Goal: Information Seeking & Learning: Check status

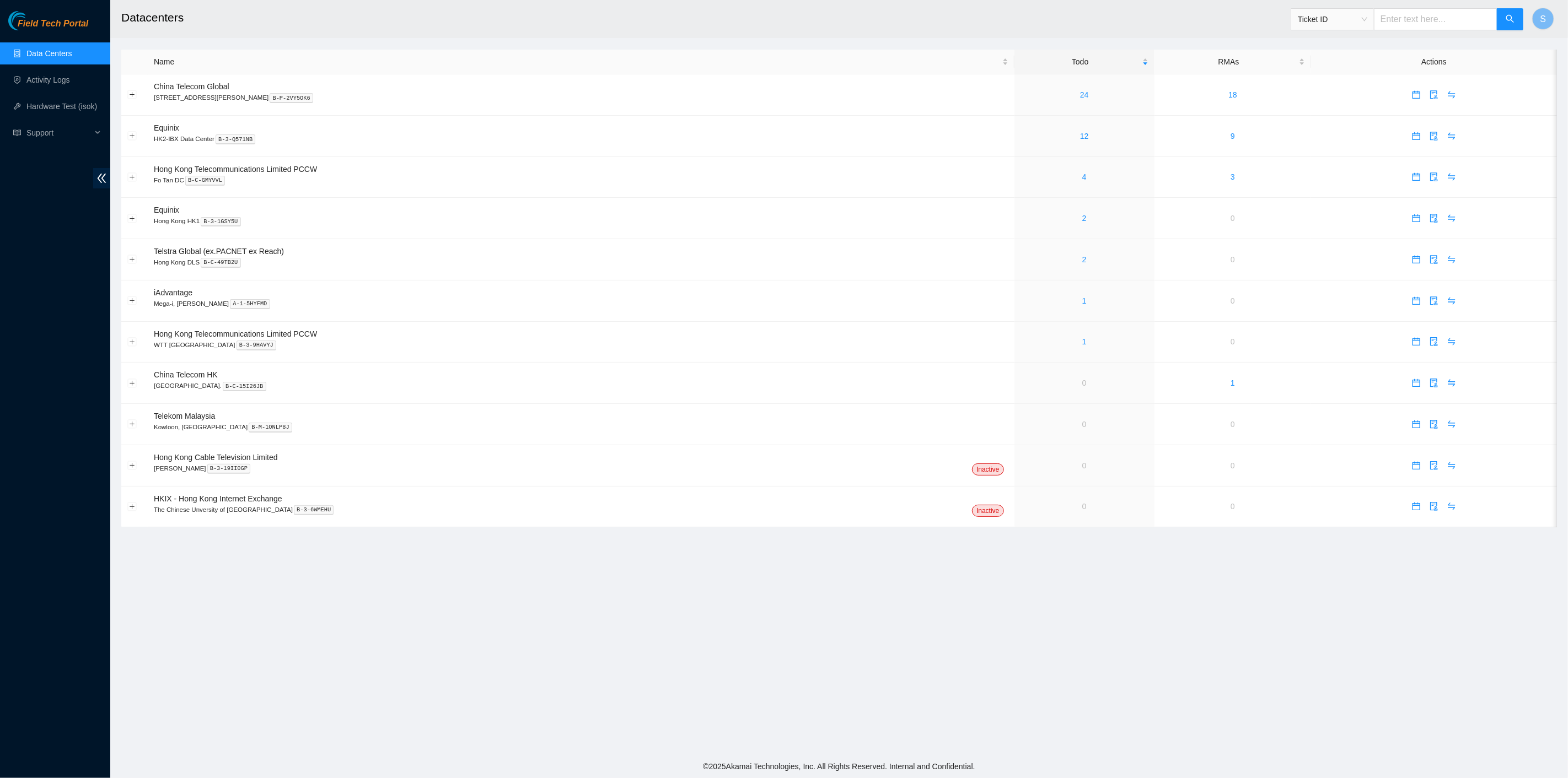
drag, startPoint x: 554, startPoint y: 580, endPoint x: 562, endPoint y: 582, distance: 8.2
click at [555, 579] on main "Datacenters Ticket ID S Name Todo RMAs Actions China Telecom Global Room B11, 2…" at bounding box center [839, 377] width 1458 height 755
click at [64, 79] on link "Activity Logs" at bounding box center [48, 80] width 44 height 9
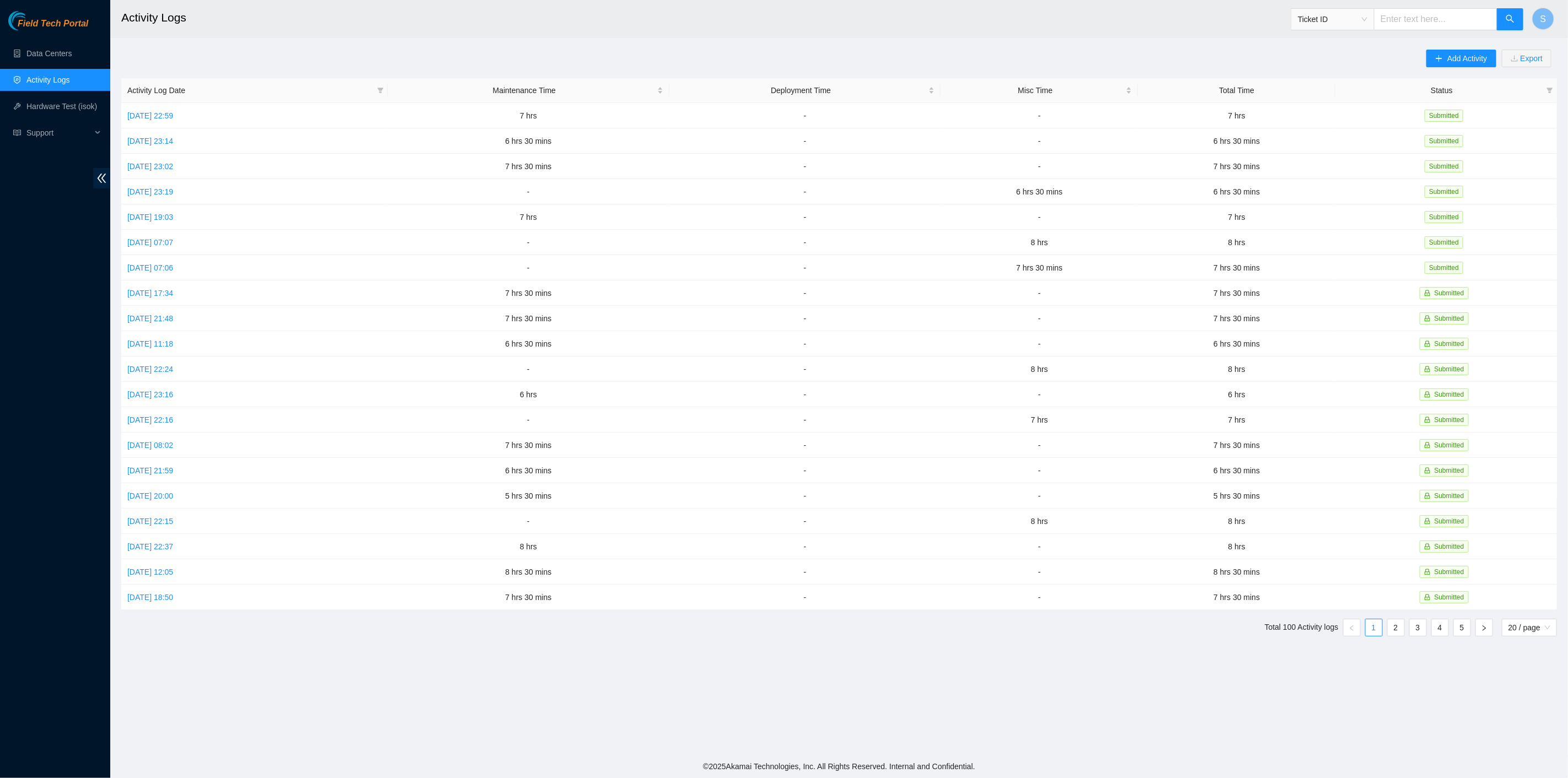
click at [1534, 6] on div "S" at bounding box center [1543, 19] width 22 height 36
click at [1543, 12] on span "S" at bounding box center [1543, 19] width 6 height 14
click at [58, 102] on link "Hardware Test (isok)" at bounding box center [61, 106] width 70 height 9
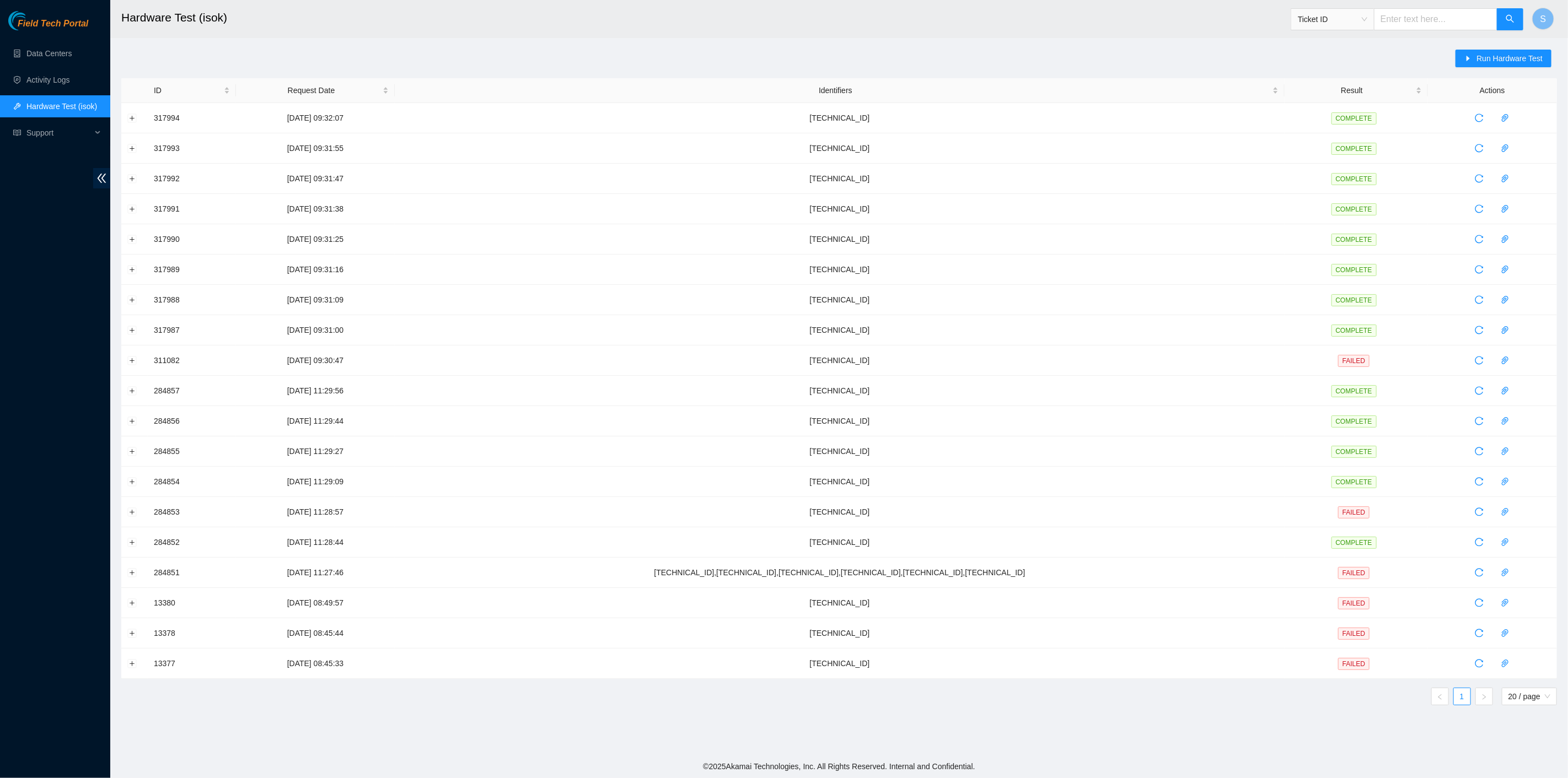
click at [45, 68] on ul "Data Centers Activity Logs Hardware Test (isok) Support" at bounding box center [55, 94] width 110 height 106
click at [45, 82] on link "Activity Logs" at bounding box center [48, 80] width 44 height 9
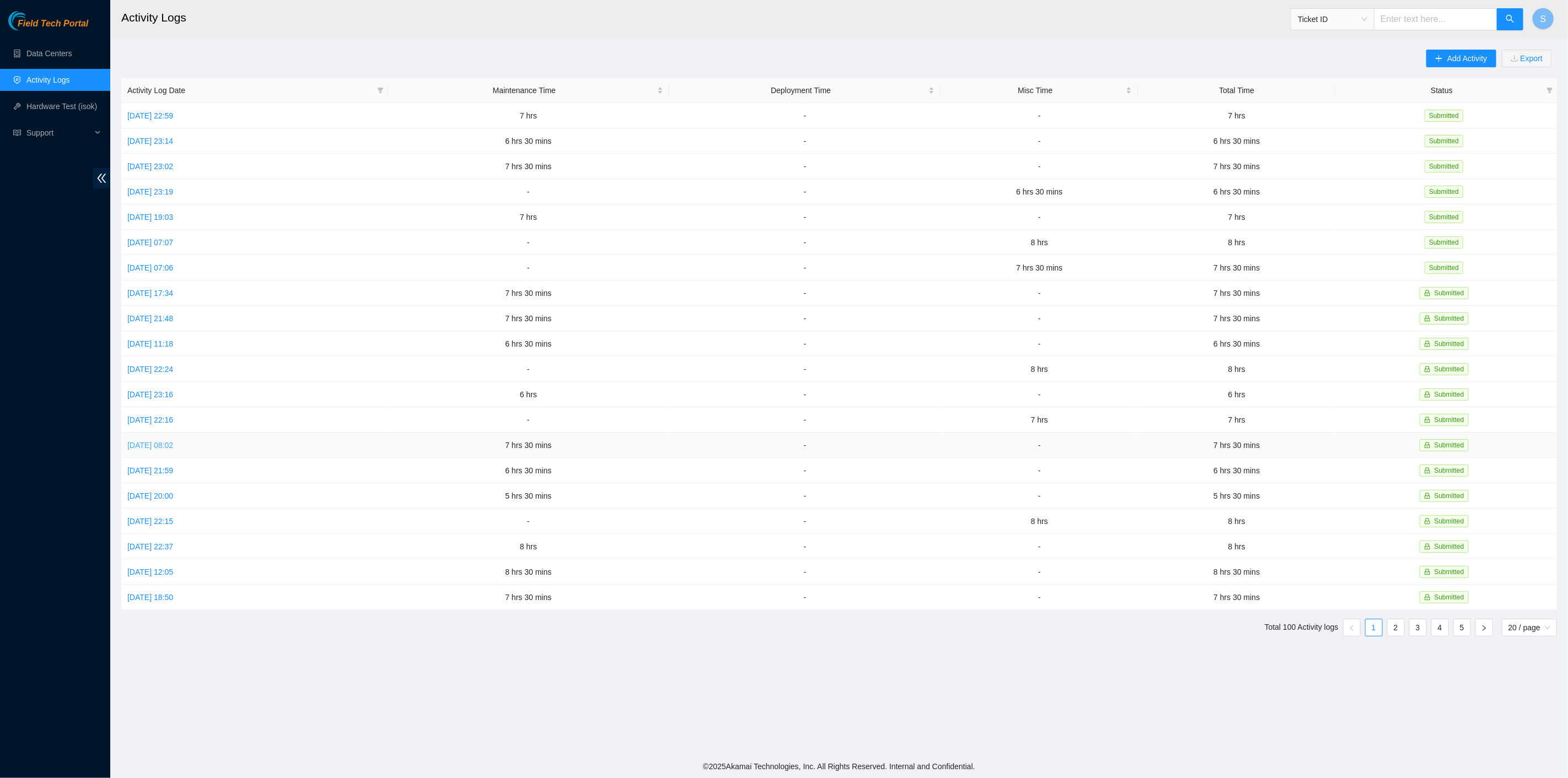
click at [173, 441] on link "Mon, 29 Sep 2025 08:02" at bounding box center [150, 445] width 46 height 9
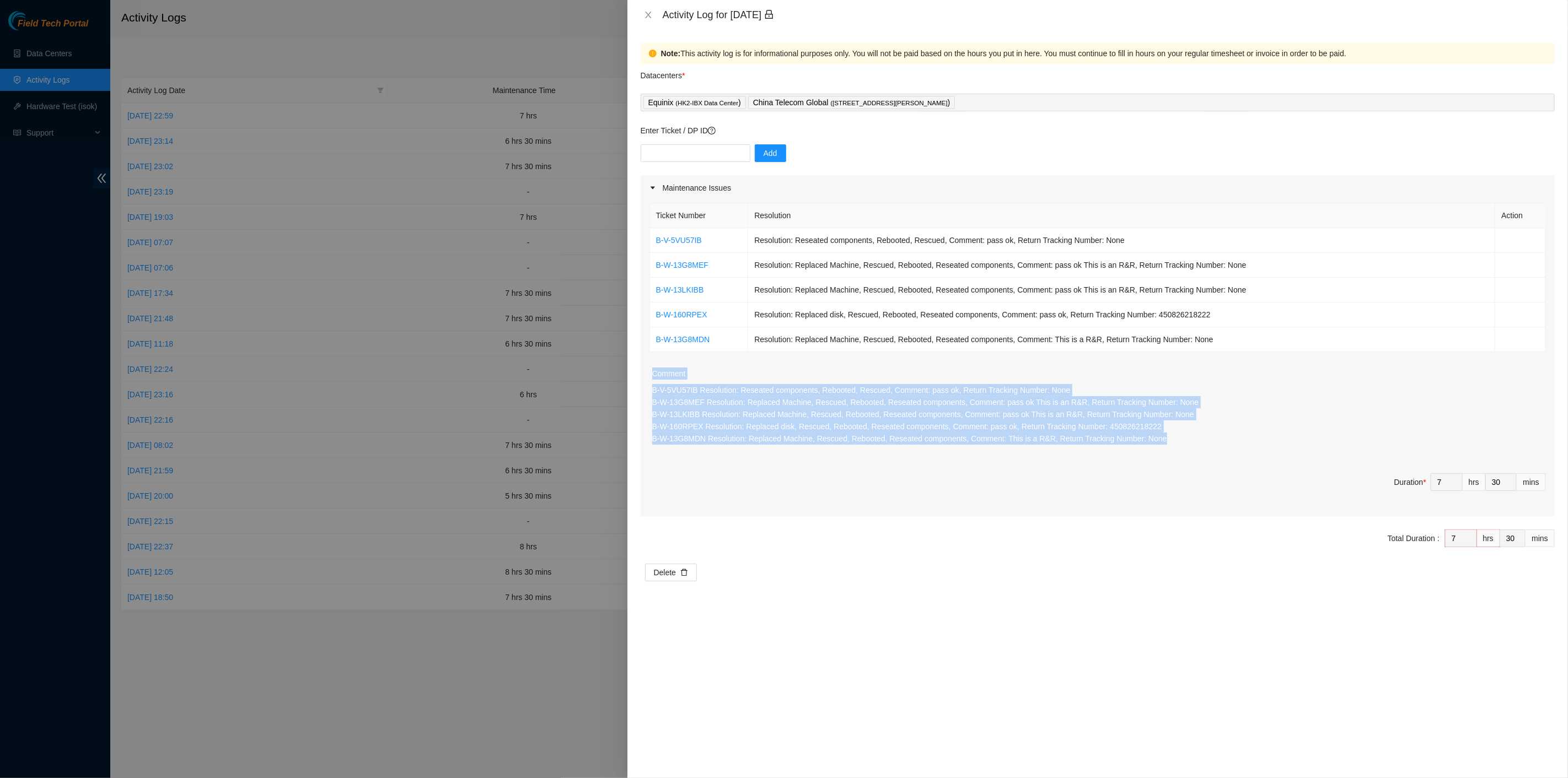
drag, startPoint x: 1174, startPoint y: 446, endPoint x: 686, endPoint y: 396, distance: 490.6
click at [641, 381] on div "Ticket Number Resolution Action B-V-5VU57IB Resolution: Reseated components, Re…" at bounding box center [1097, 358] width 914 height 316
copy div "Comment B-V-5VU57IB Resolution: Reseated components, Rebooted, Rescued, Comment…"
click at [646, 19] on icon "close" at bounding box center [648, 15] width 9 height 9
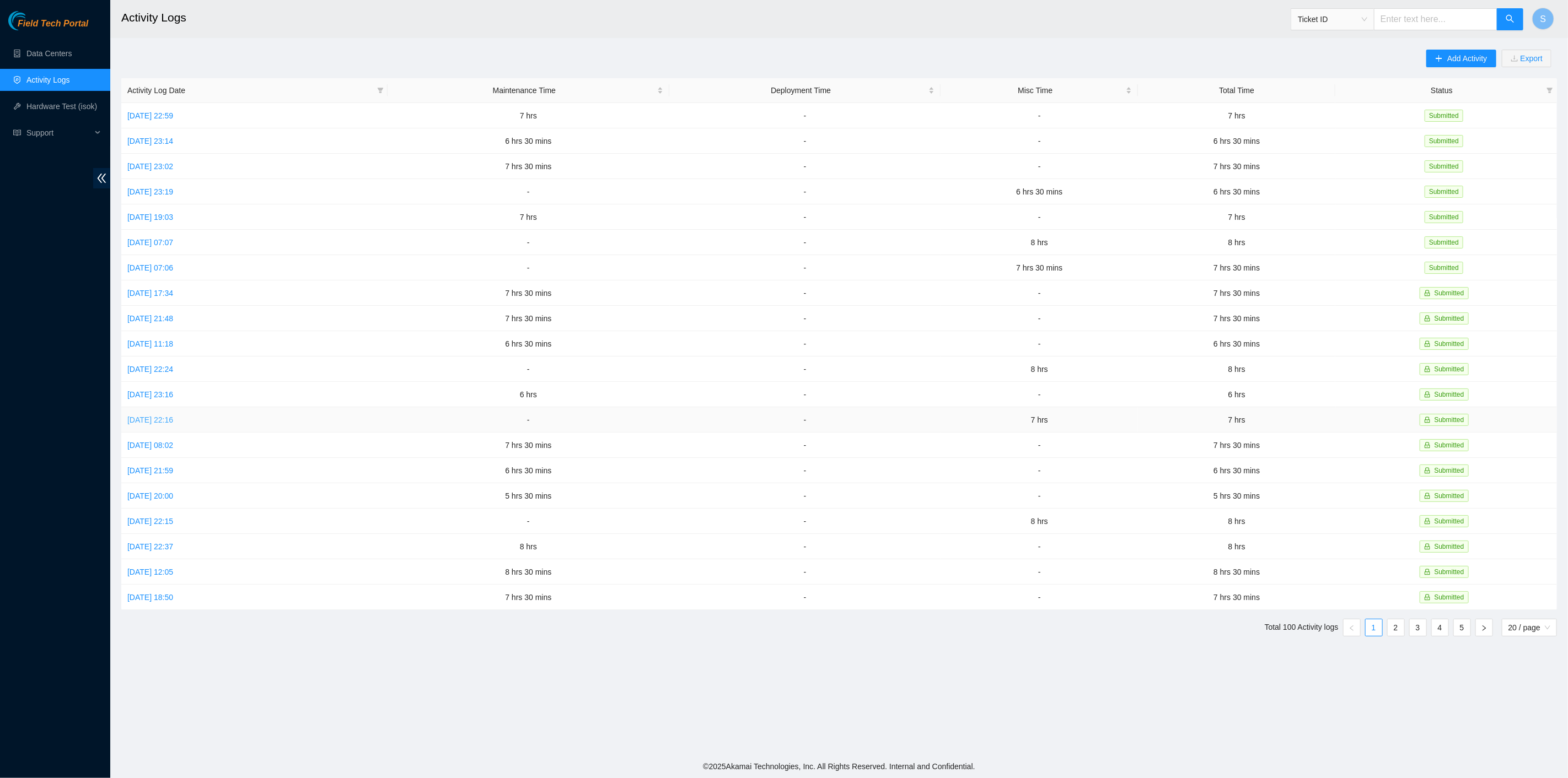
click at [173, 416] on link "Tue, 30 Sep 2025 22:16" at bounding box center [150, 420] width 46 height 9
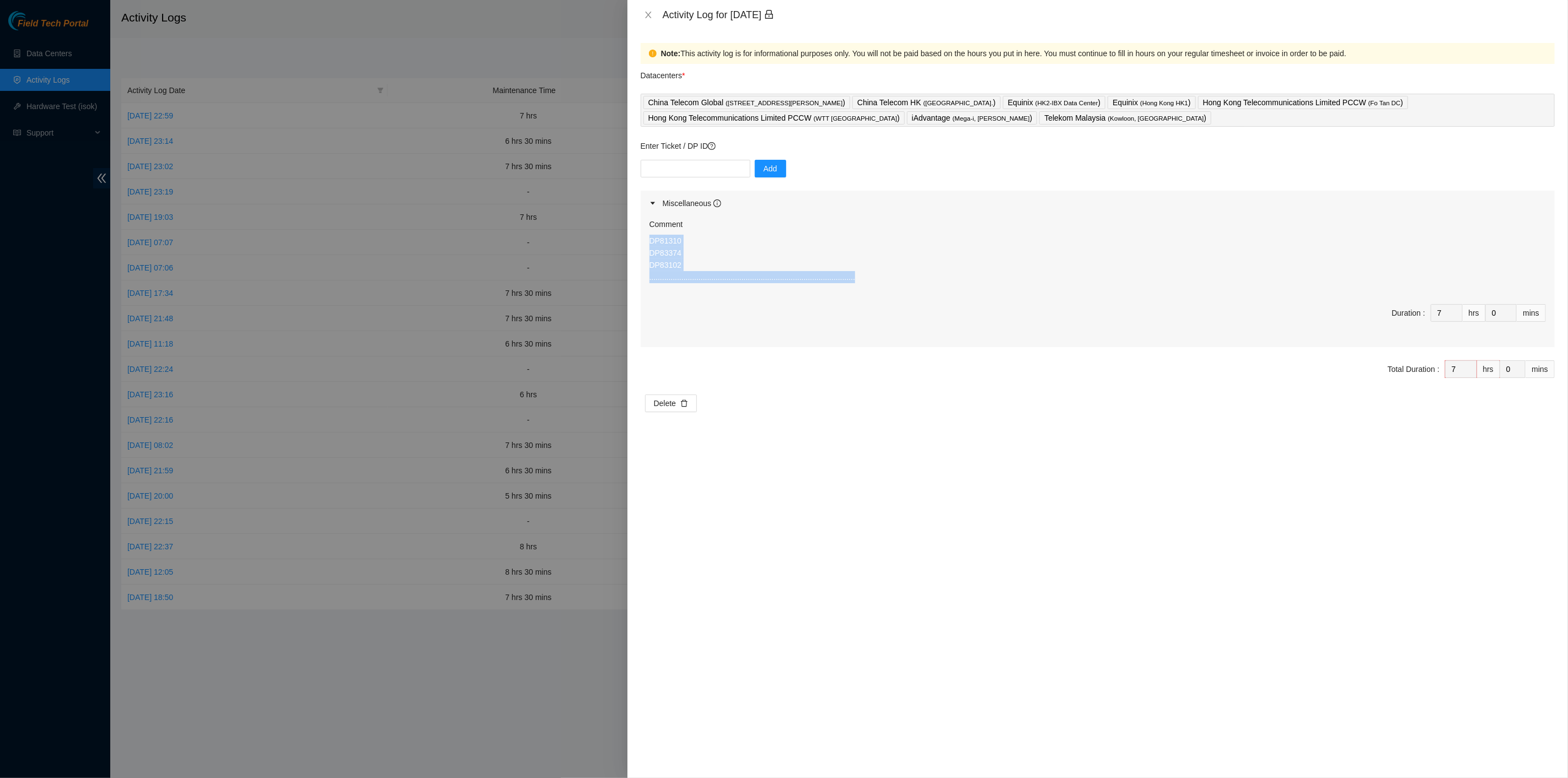
drag, startPoint x: 815, startPoint y: 283, endPoint x: 641, endPoint y: 243, distance: 178.5
click at [641, 243] on div "Comment DP81310 DP83374 DP83102 ...............................................…" at bounding box center [1097, 282] width 914 height 131
copy p "DP81310 DP83374 DP83102 .......................................................…"
drag, startPoint x: 655, startPoint y: 16, endPoint x: 636, endPoint y: 1, distance: 24.2
click at [653, 15] on button "Close" at bounding box center [648, 15] width 16 height 11
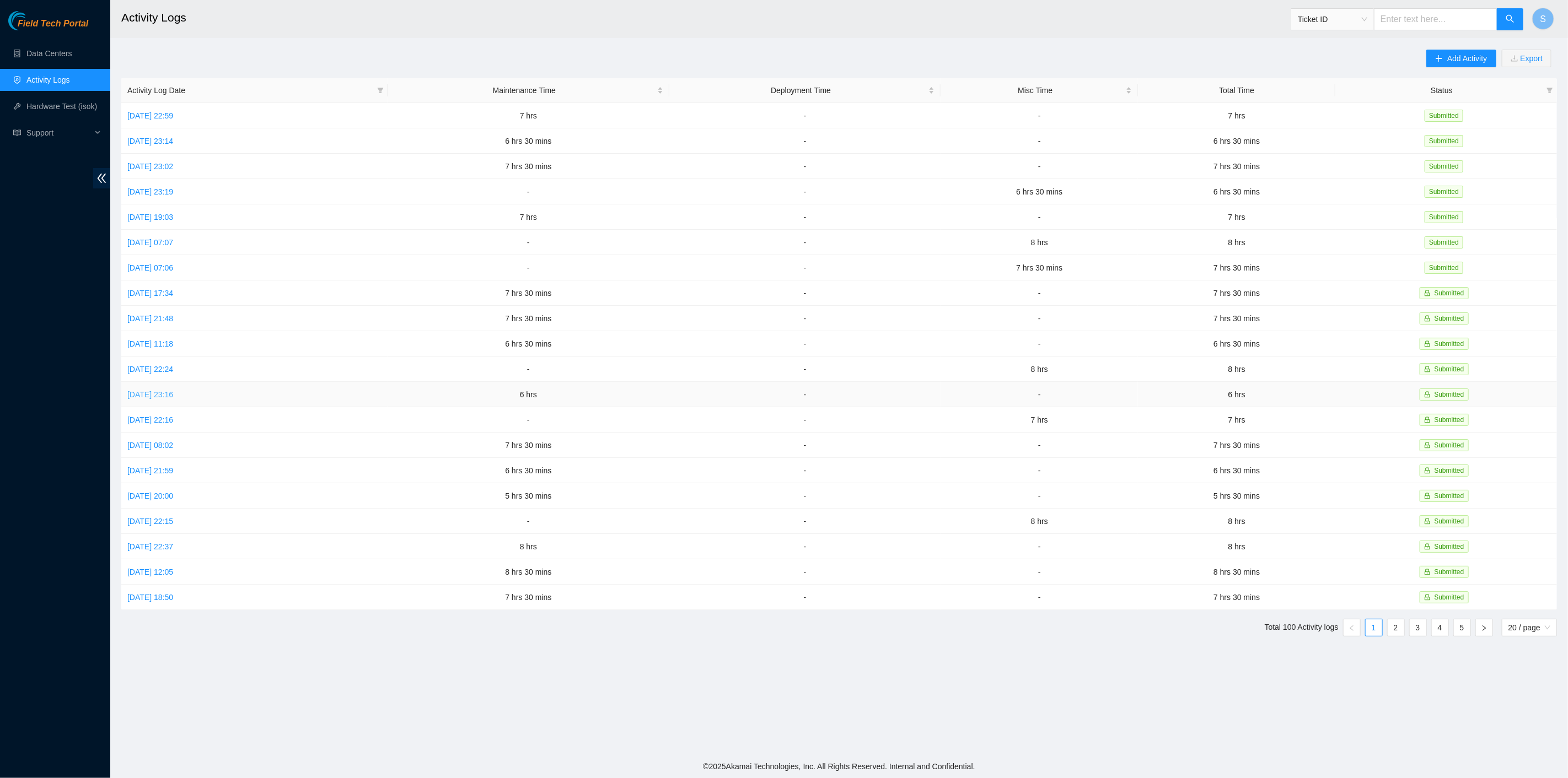
click at [156, 390] on link "Wed, 01 Oct 2025 23:16" at bounding box center [150, 394] width 46 height 9
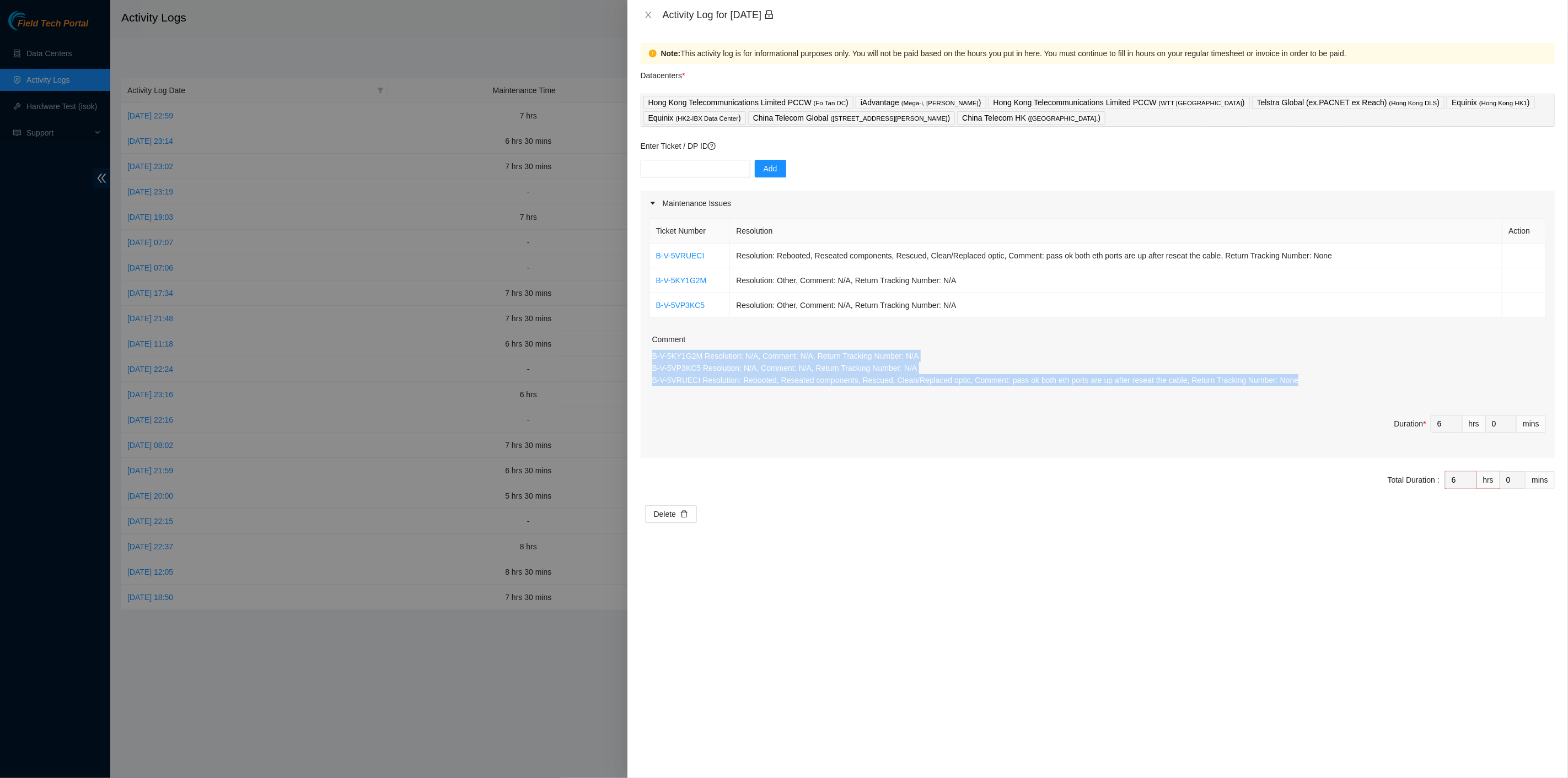
drag, startPoint x: 1299, startPoint y: 375, endPoint x: 646, endPoint y: 351, distance: 653.4
click at [647, 350] on div "Ticket Number Resolution Action B-V-5VRUECI Resolution: Rebooted, Reseated comp…" at bounding box center [1097, 337] width 914 height 242
copy p "B-V-5KY1G2M Resolution: N/A, Comment: N/A, Return Tracking Number: N/A B-V-5VP3…"
click at [644, 12] on icon "close" at bounding box center [648, 15] width 9 height 9
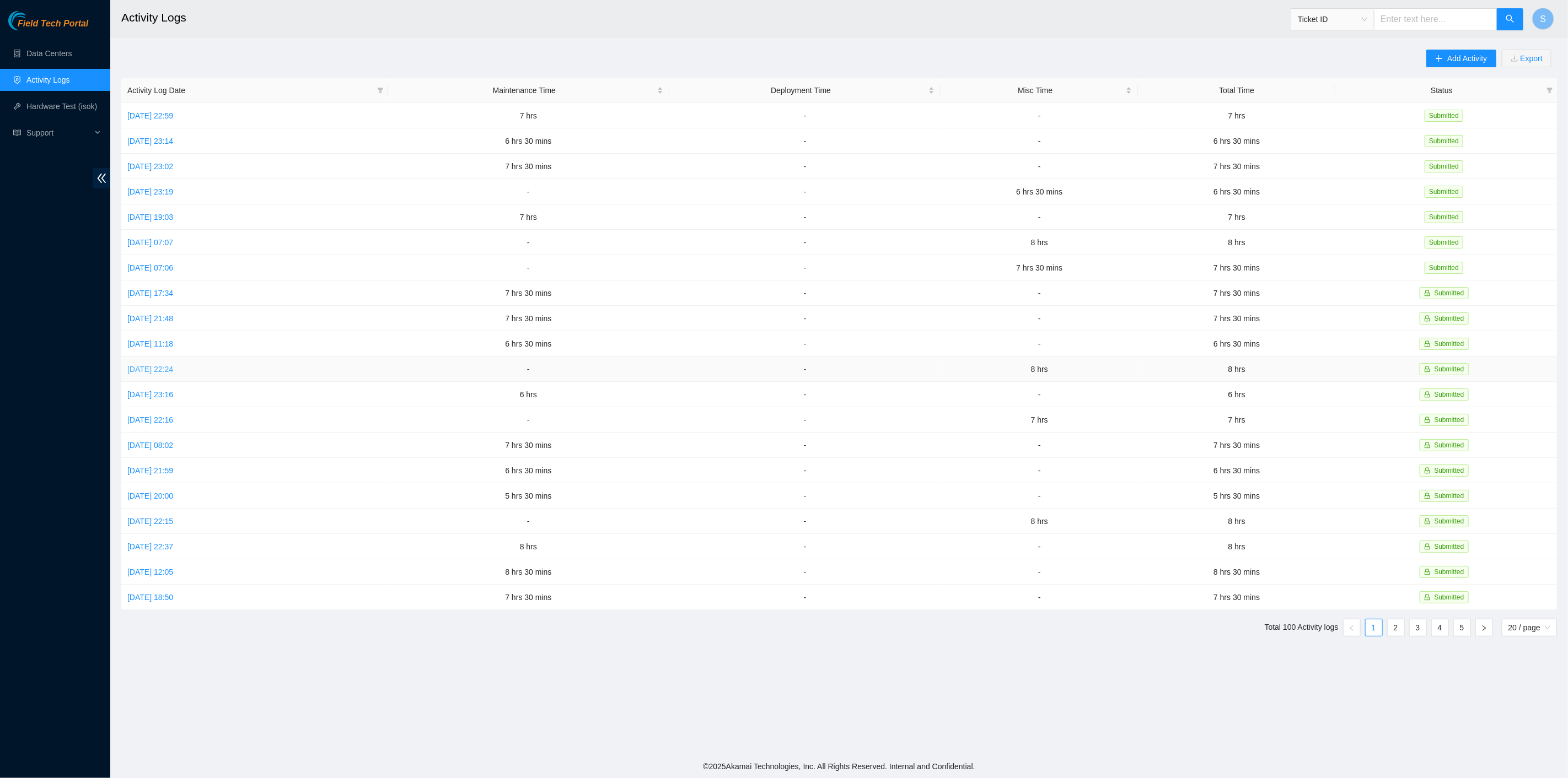
click at [161, 365] on link "Thu, 02 Oct 2025 22:24" at bounding box center [150, 369] width 46 height 9
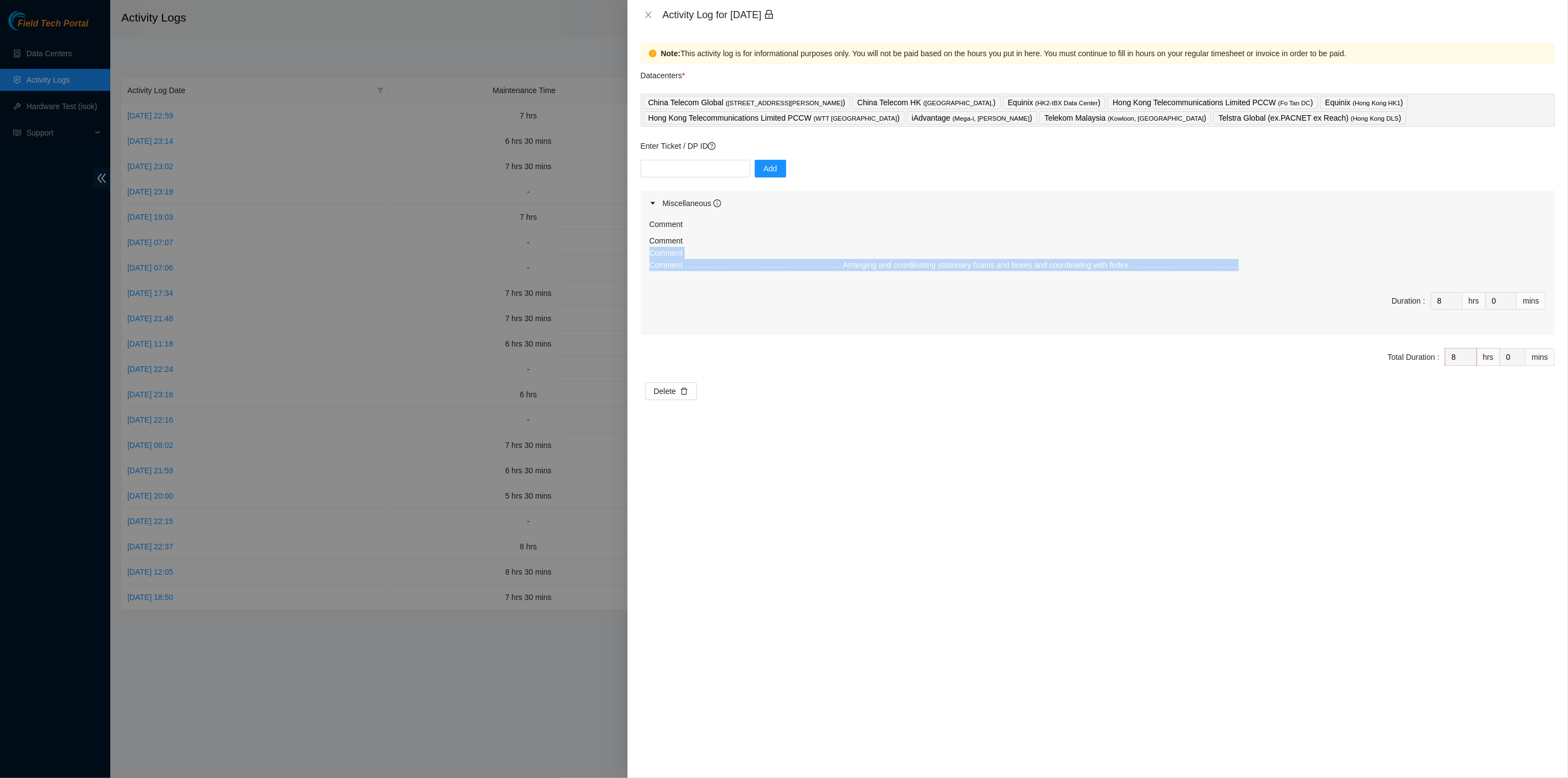
drag, startPoint x: 1077, startPoint y: 259, endPoint x: 644, endPoint y: 253, distance: 433.0
click at [644, 253] on div "Comment Comment Comment Comment ……………………………………………………. Arranging and coordinatin…" at bounding box center [1097, 276] width 914 height 119
copy p "Comment Comment ……………………………………………………. Arranging and coordinating stationary foa…"
drag, startPoint x: 646, startPoint y: 17, endPoint x: 643, endPoint y: 12, distance: 5.8
click at [646, 17] on icon "close" at bounding box center [647, 15] width 6 height 7
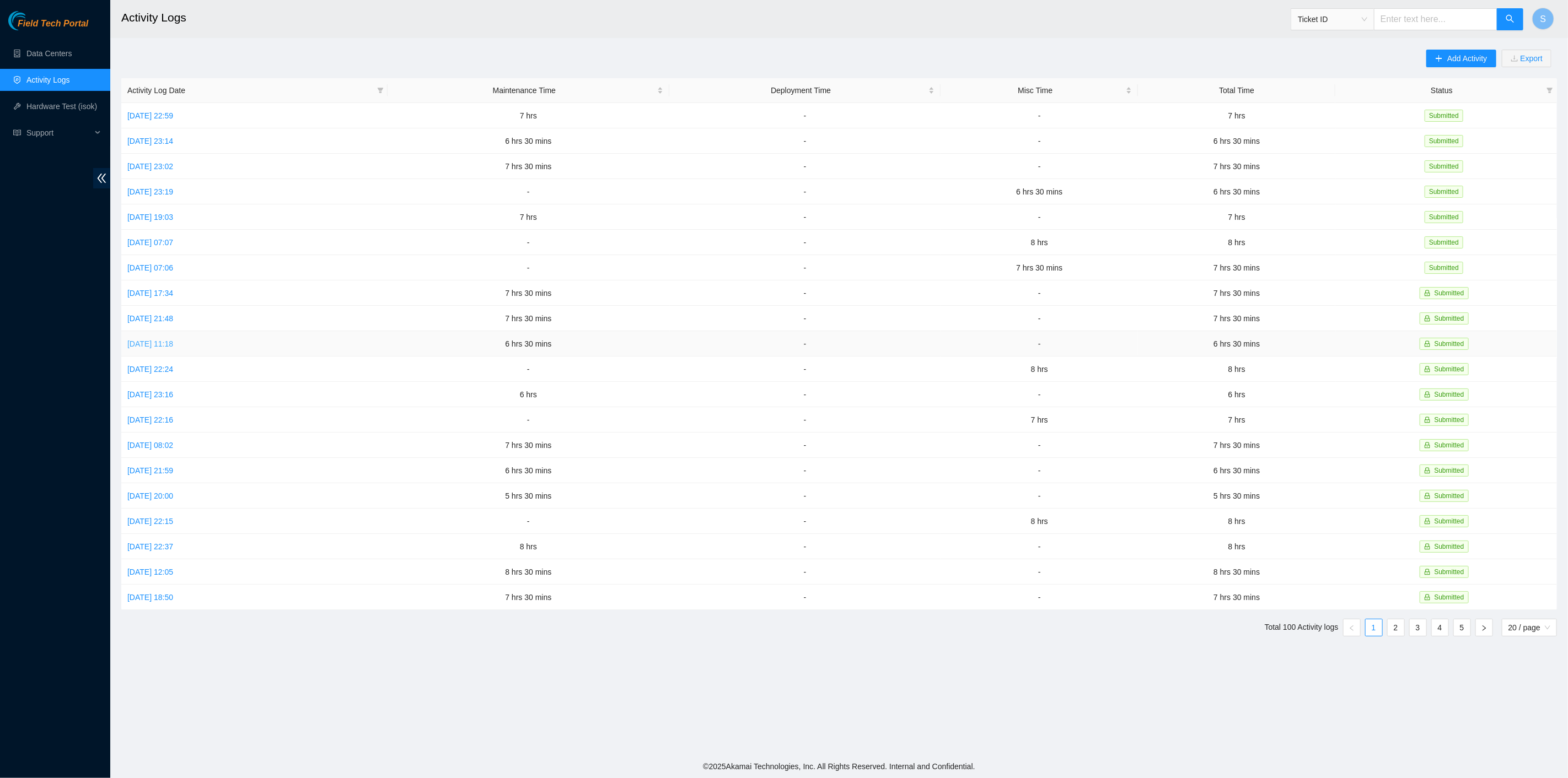
click at [172, 340] on link "Fri, 03 Oct 2025 11:18" at bounding box center [150, 344] width 46 height 9
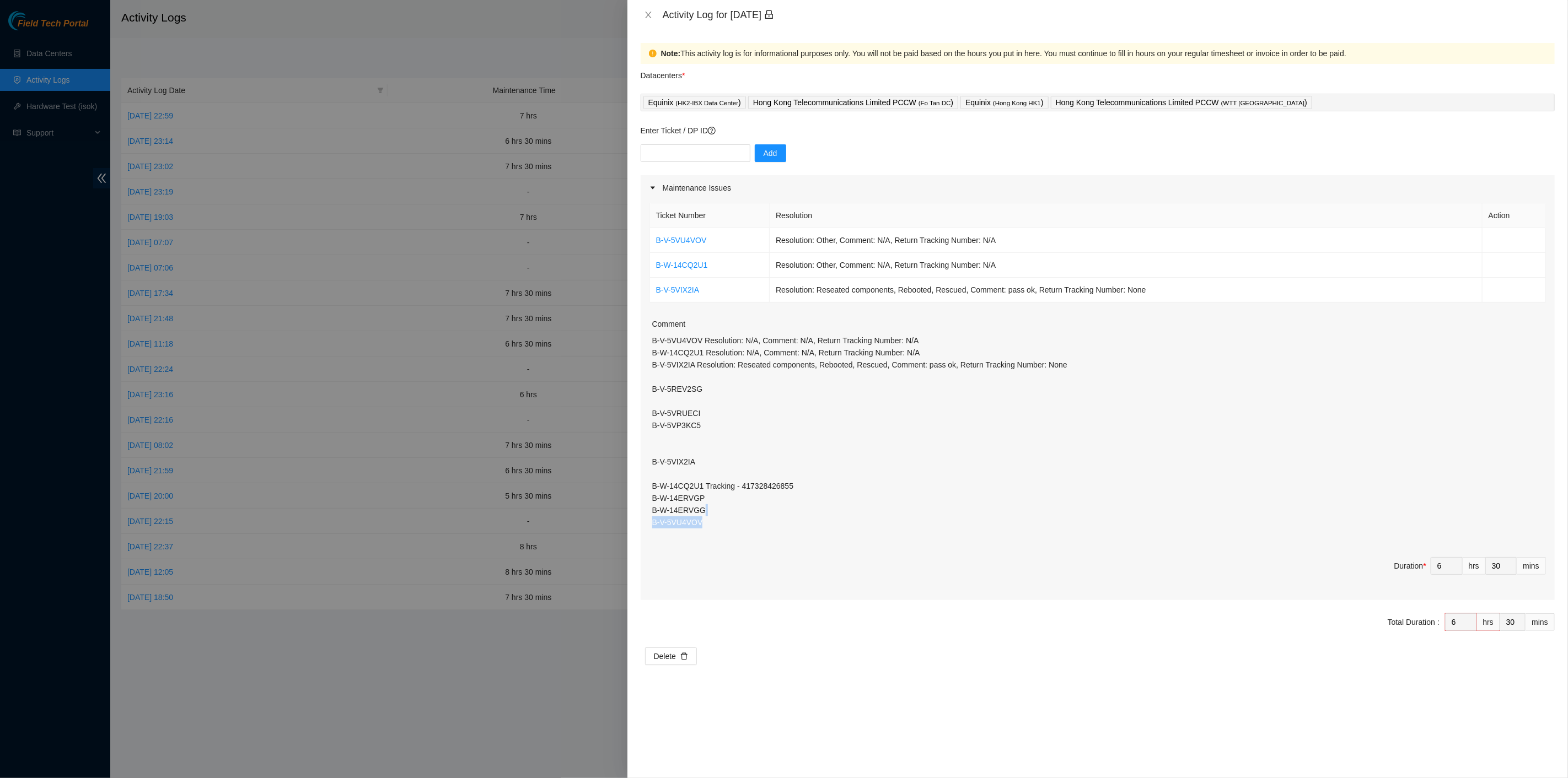
drag, startPoint x: 721, startPoint y: 512, endPoint x: 723, endPoint y: 521, distance: 9.2
click at [714, 517] on p "B-V-5VU4VOV Resolution: N/A, Comment: N/A, Return Tracking Number: N/A B-W-14CQ…" at bounding box center [1099, 432] width 893 height 194
click at [721, 520] on p "B-V-5VU4VOV Resolution: N/A, Comment: N/A, Return Tracking Number: N/A B-W-14CQ…" at bounding box center [1099, 432] width 893 height 194
click at [719, 523] on p "B-V-5VU4VOV Resolution: N/A, Comment: N/A, Return Tracking Number: N/A B-W-14CQ…" at bounding box center [1099, 432] width 893 height 194
click at [685, 510] on p "B-V-5VU4VOV Resolution: N/A, Comment: N/A, Return Tracking Number: N/A B-W-14CQ…" at bounding box center [1099, 432] width 893 height 194
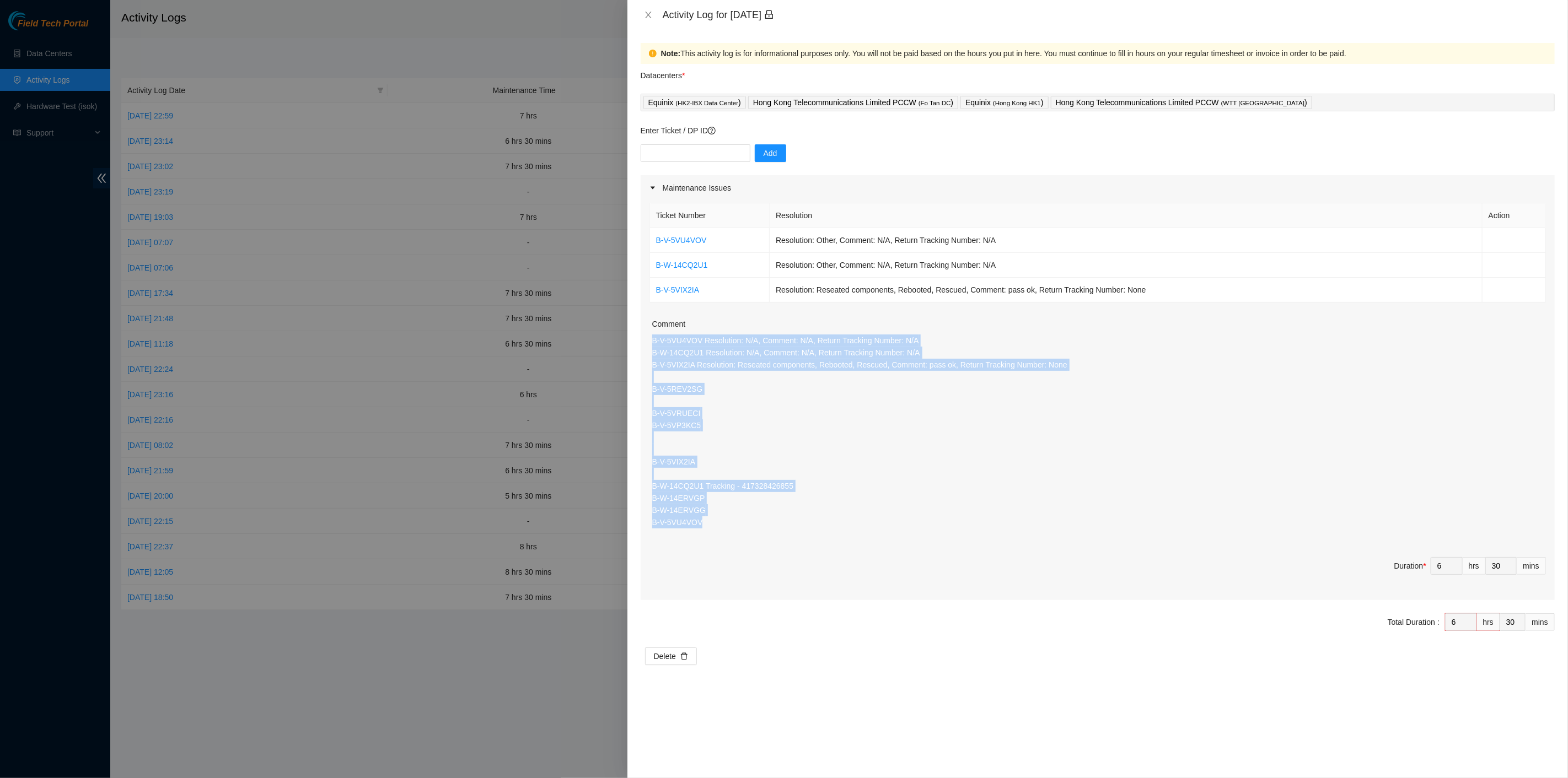
drag, startPoint x: 716, startPoint y: 531, endPoint x: 657, endPoint y: 351, distance: 189.4
click at [650, 343] on div "Ticket Number Resolution Action B-V-5VU4VOV Resolution: Other, Comment: N/A, Re…" at bounding box center [1097, 400] width 914 height 399
copy p "B-V-5VU4VOV Resolution: N/A, Comment: N/A, Return Tracking Number: N/A B-W-14CQ…"
click at [646, 10] on button "Close" at bounding box center [648, 15] width 16 height 11
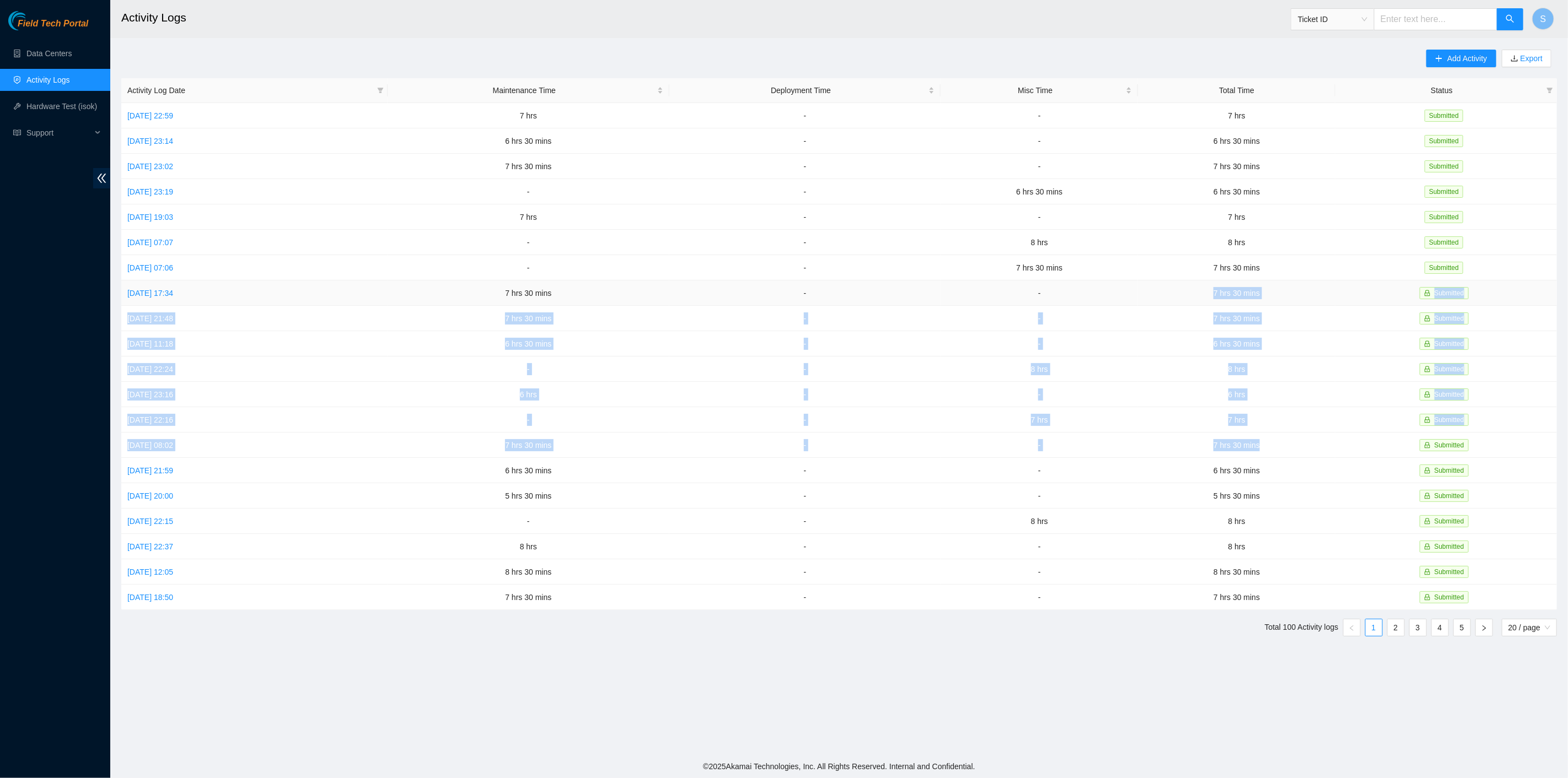
drag, startPoint x: 1285, startPoint y: 436, endPoint x: 1121, endPoint y: 295, distance: 216.3
click at [1120, 287] on tbody "Sun, 12 Oct 2025 22:59 7 hrs - - 7 hrs Submitted Sat, 11 Oct 2025 23:14 6 hrs 3…" at bounding box center [839, 356] width 1435 height 507
click at [1535, 15] on button "S" at bounding box center [1543, 18] width 22 height 22
click at [1535, 17] on button "S" at bounding box center [1543, 18] width 22 height 22
click at [167, 264] on link "Mon, 06 Oct 2025 07:06" at bounding box center [150, 268] width 46 height 9
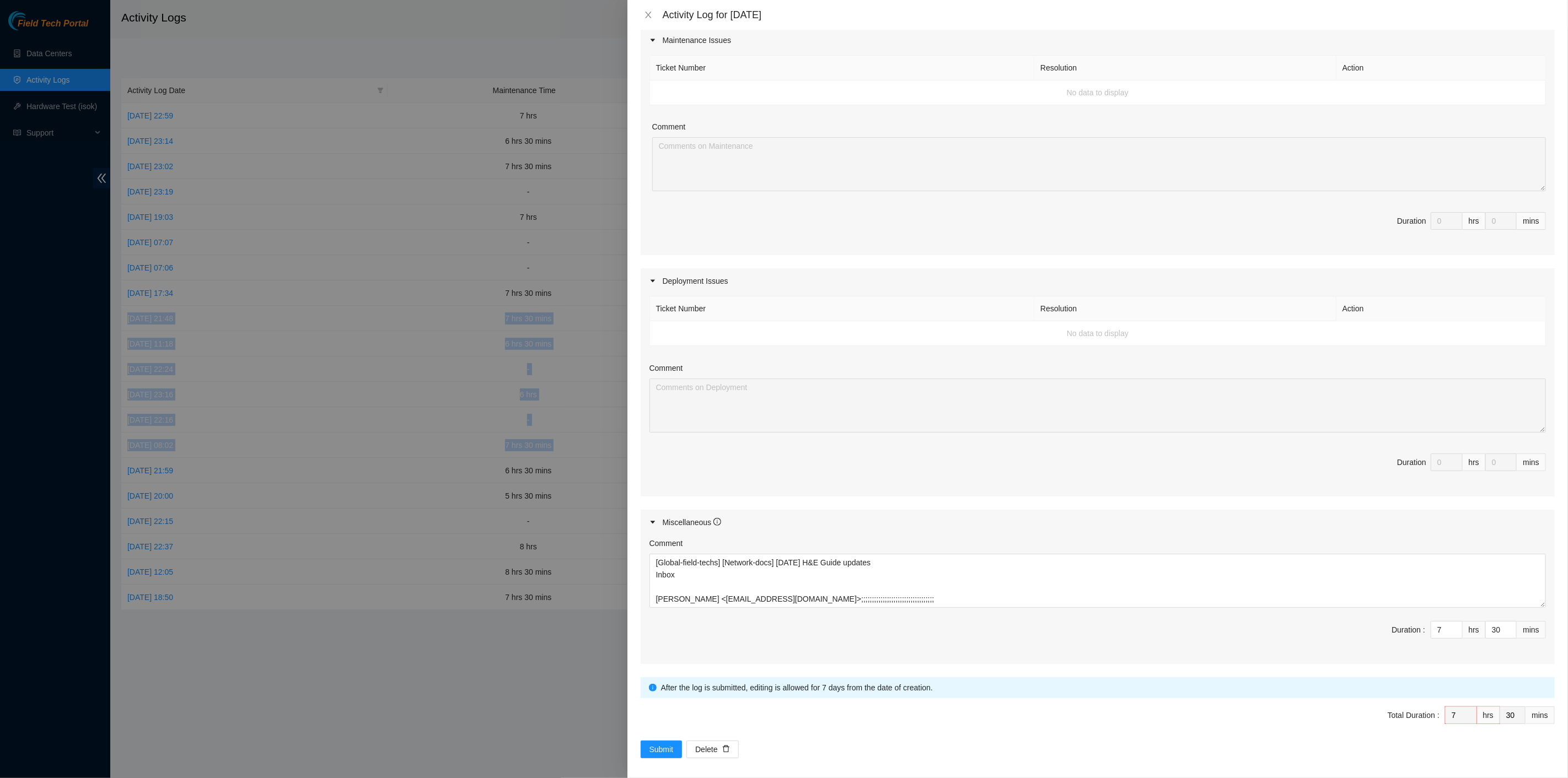
scroll to position [166, 0]
drag, startPoint x: 887, startPoint y: 596, endPoint x: 582, endPoint y: 538, distance: 310.5
click at [582, 540] on div "Activity Log for 06-10-2025 Note: This activity log is for informational purpos…" at bounding box center [784, 389] width 1568 height 778
drag, startPoint x: 651, startPoint y: 10, endPoint x: 581, endPoint y: 0, distance: 70.7
click at [651, 11] on icon "close" at bounding box center [648, 15] width 9 height 9
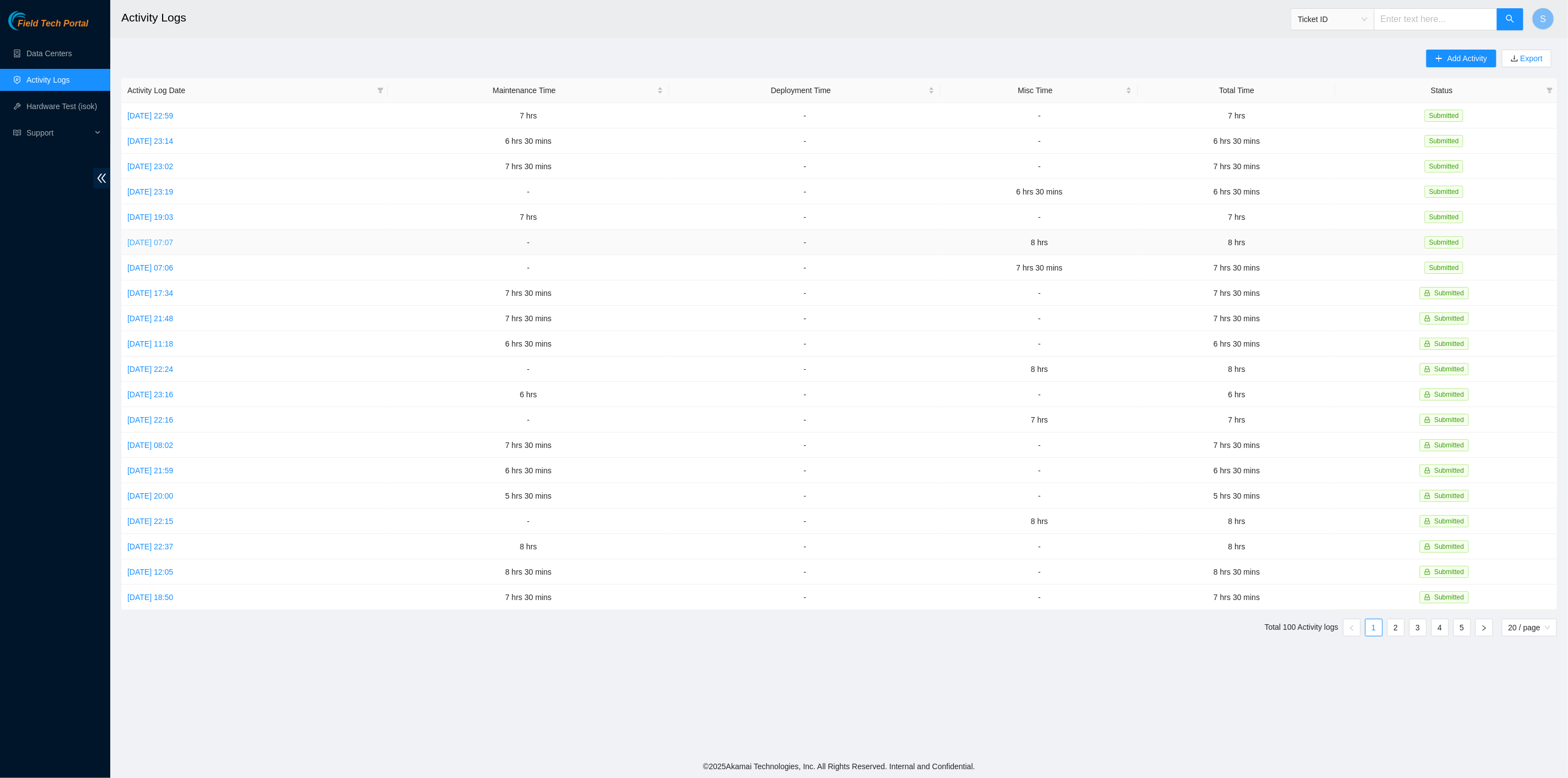
click at [173, 239] on link "Tue, 07 Oct 2025 07:07" at bounding box center [150, 242] width 46 height 9
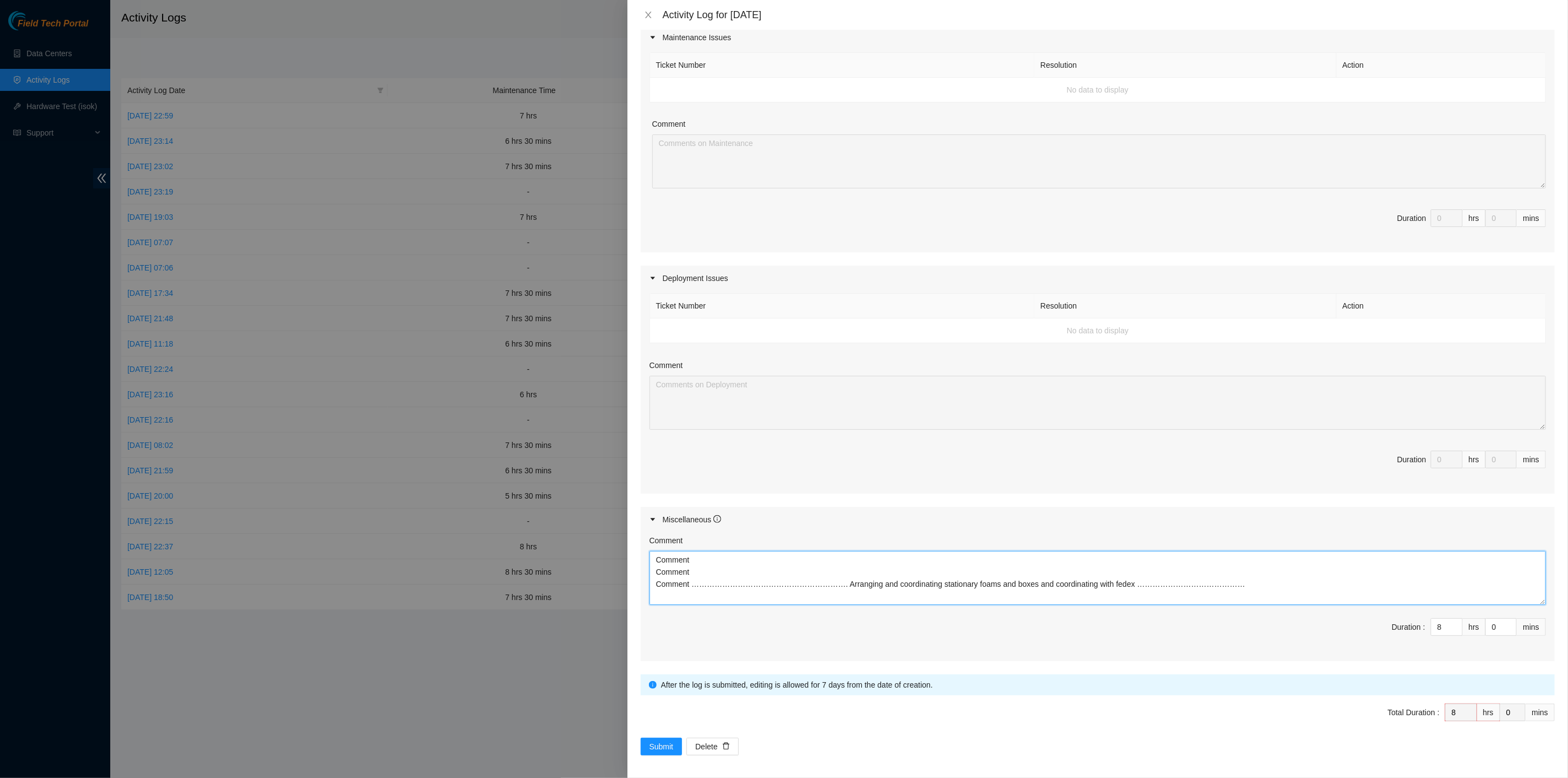
drag, startPoint x: 1192, startPoint y: 584, endPoint x: 642, endPoint y: 577, distance: 550.0
click at [641, 577] on div "Comment Comment Comment Comment ……………………………………………………. Arranging and coordinatin…" at bounding box center [1097, 597] width 914 height 129
click at [652, 12] on icon "close" at bounding box center [648, 15] width 9 height 9
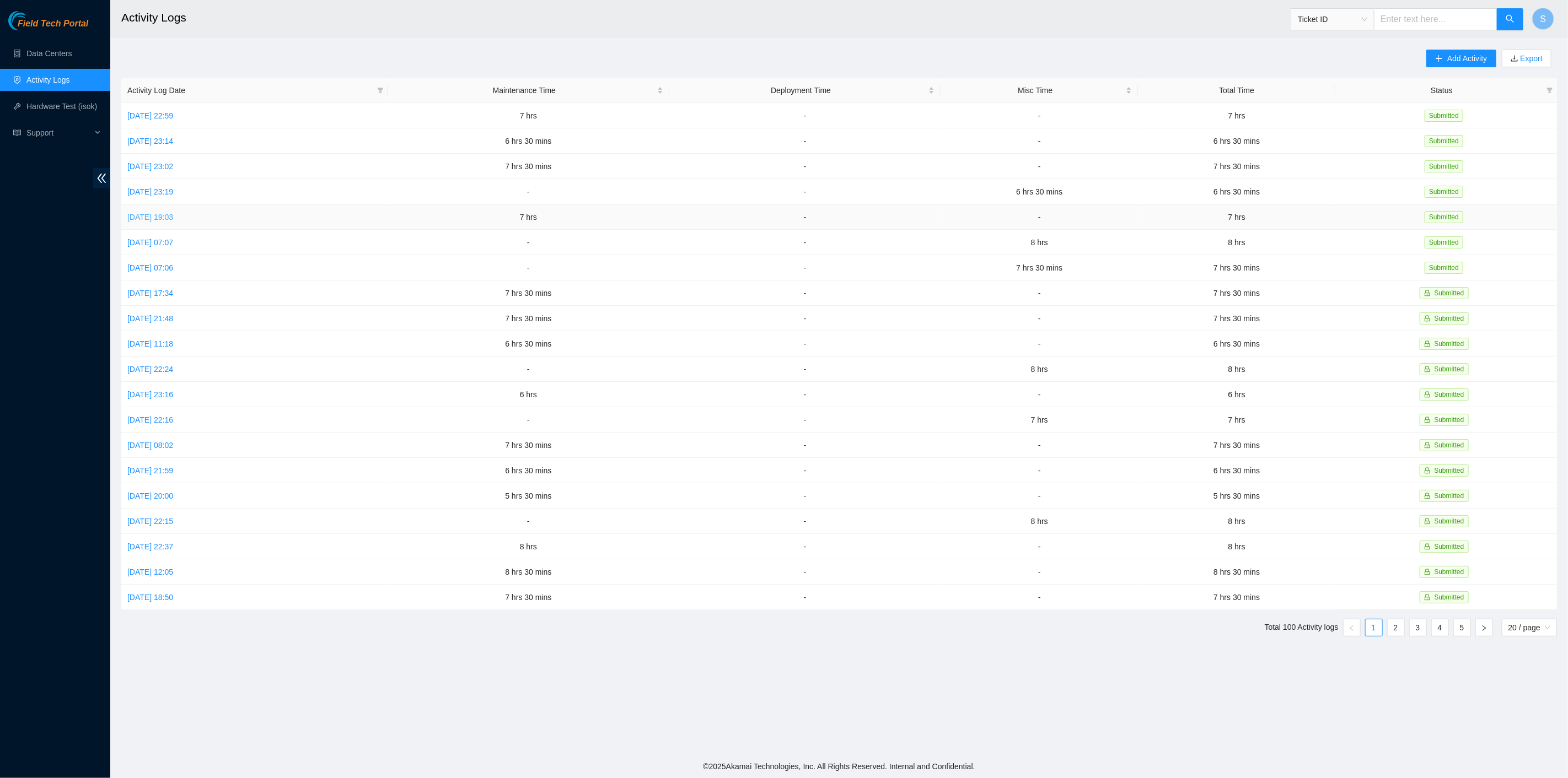
click at [171, 213] on link "Wed, 08 Oct 2025 19:03" at bounding box center [150, 217] width 46 height 9
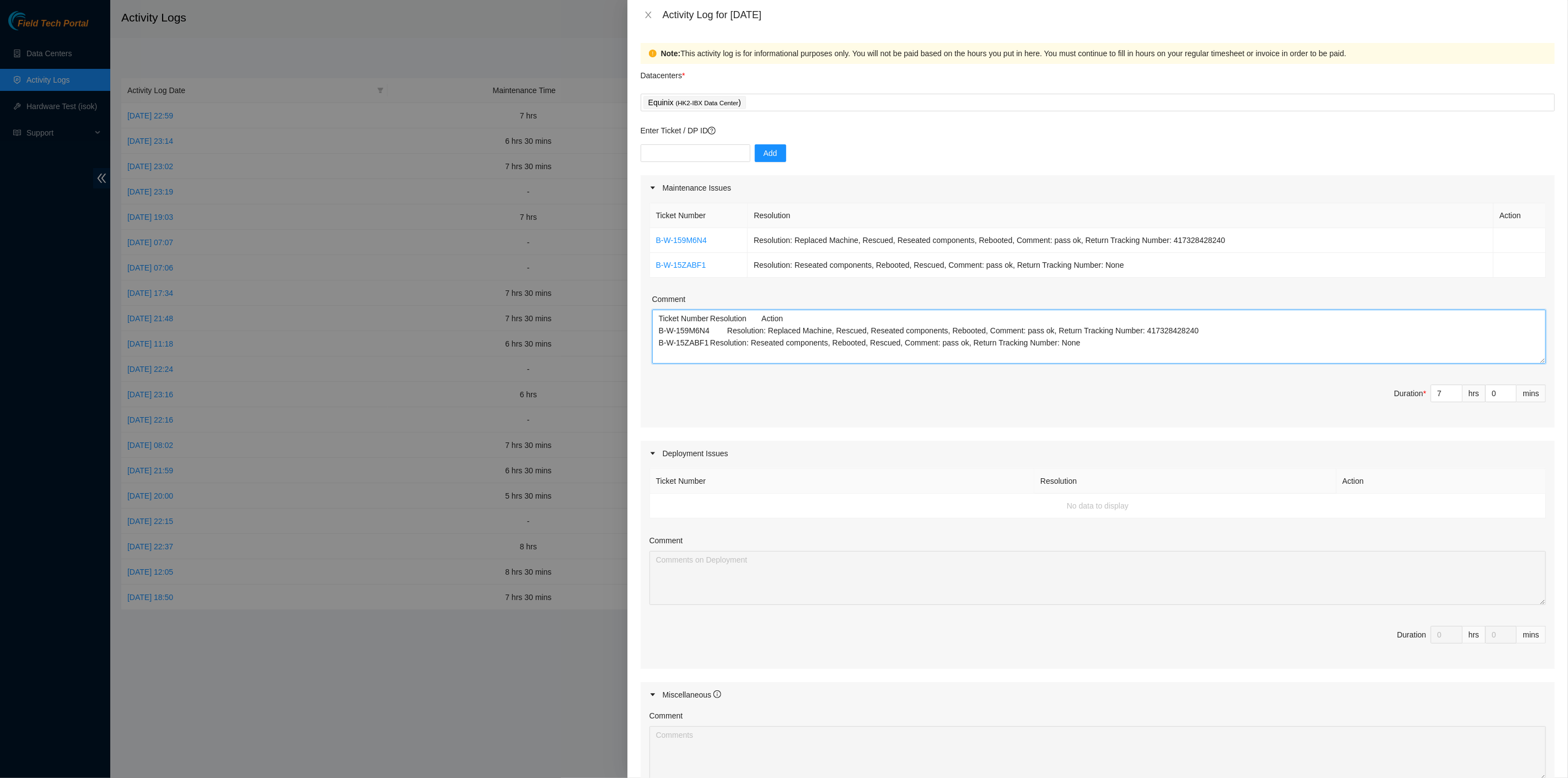
drag, startPoint x: 1139, startPoint y: 348, endPoint x: 505, endPoint y: 292, distance: 636.5
click at [505, 292] on div "Activity Log for 08-10-2025 Note: This activity log is for informational purpos…" at bounding box center [784, 389] width 1568 height 778
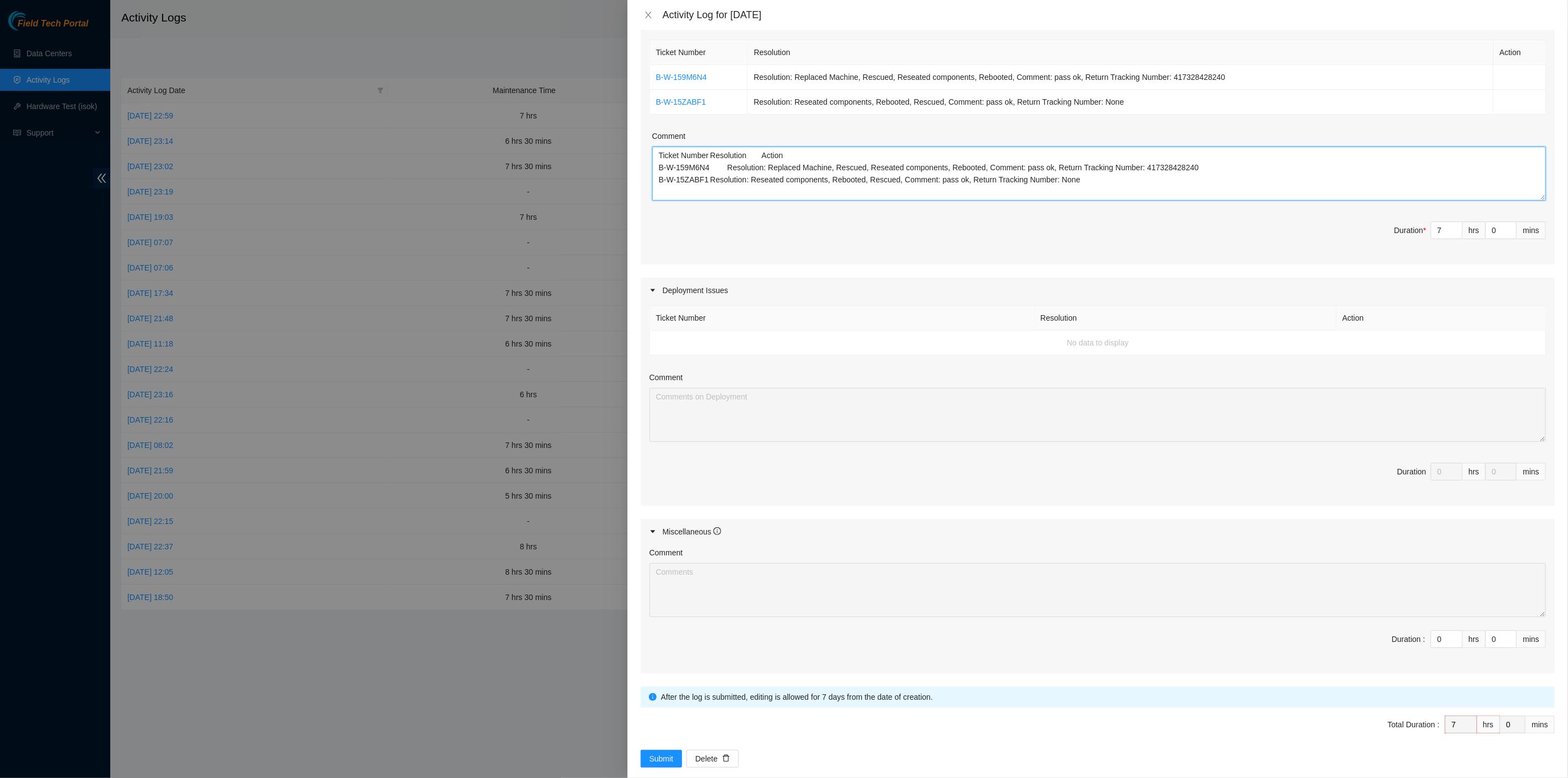
scroll to position [176, 0]
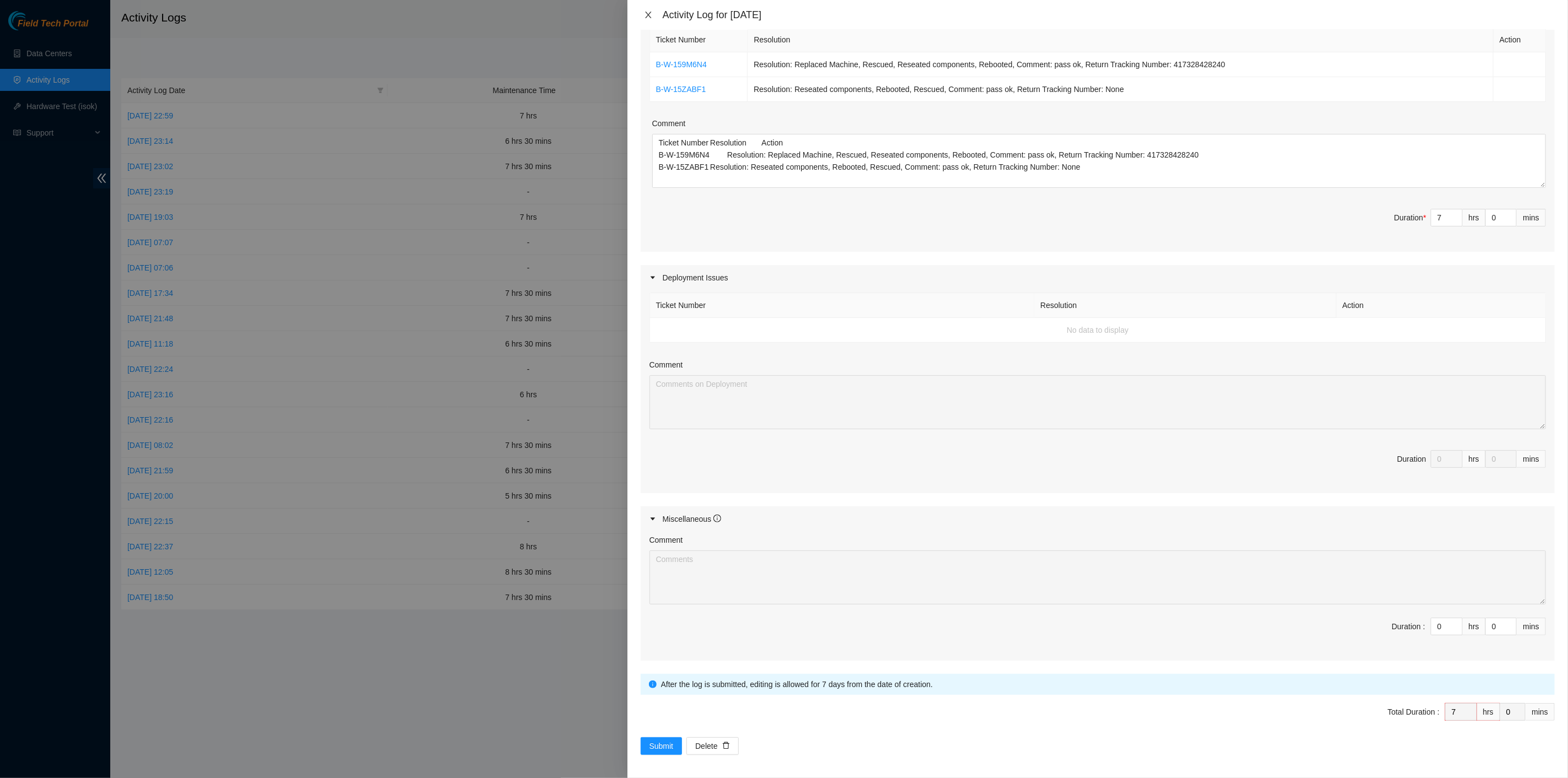
drag, startPoint x: 647, startPoint y: 15, endPoint x: 637, endPoint y: 2, distance: 16.4
click at [646, 13] on icon "close" at bounding box center [648, 15] width 9 height 9
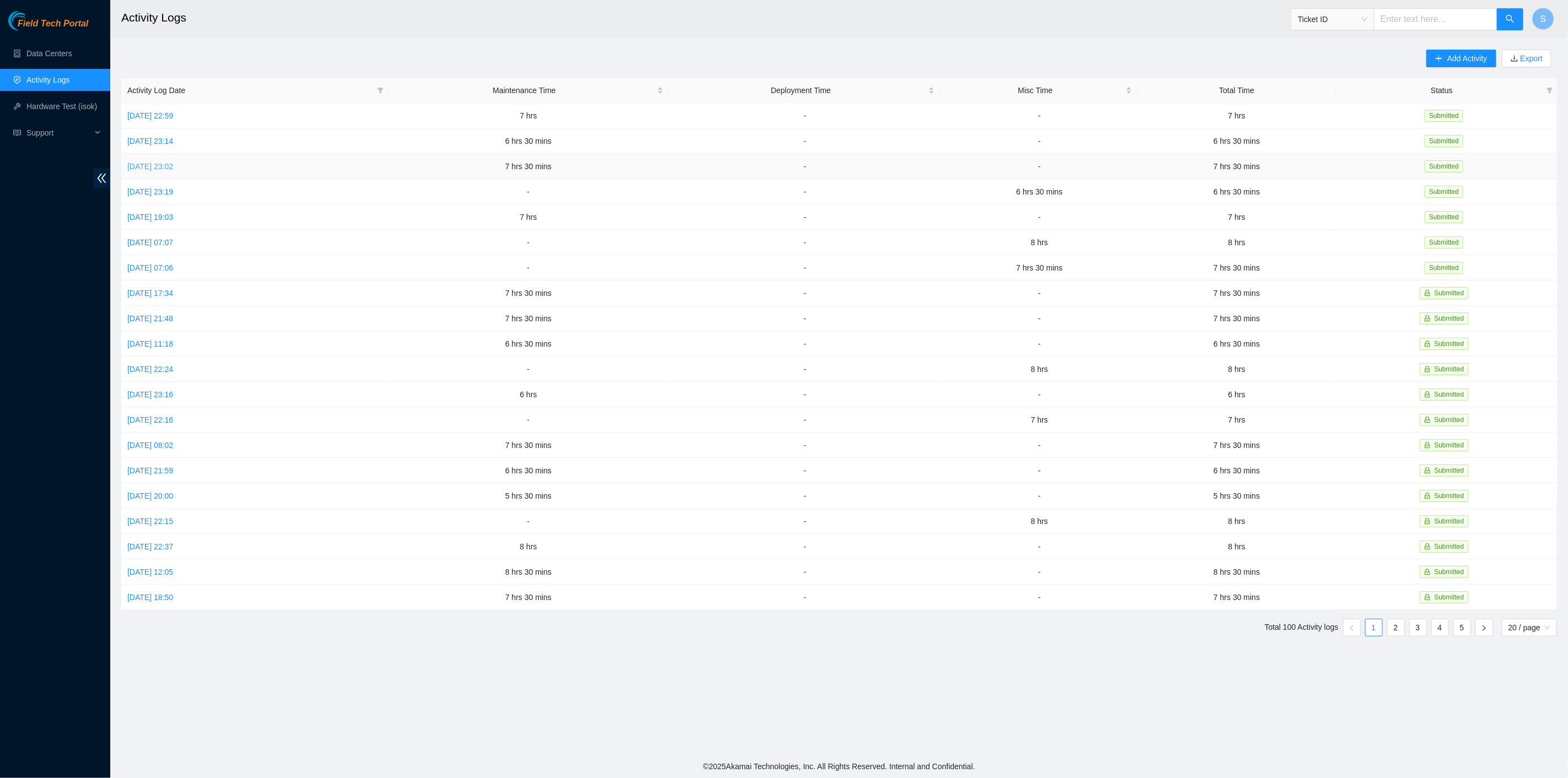
click at [162, 162] on link "Fri, 10 Oct 2025 23:02" at bounding box center [150, 167] width 46 height 9
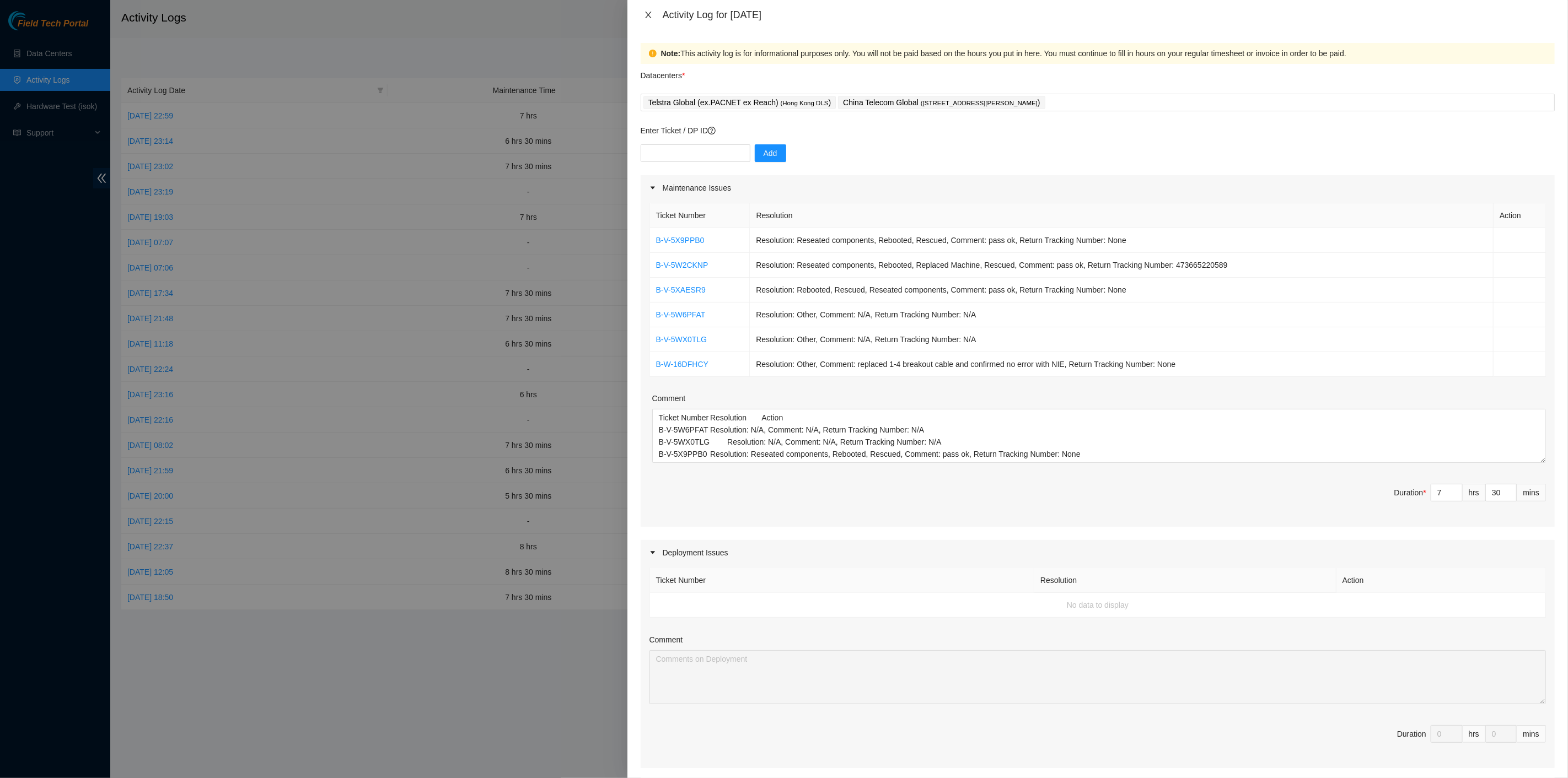
drag, startPoint x: 646, startPoint y: 14, endPoint x: 634, endPoint y: 5, distance: 15.0
click at [646, 14] on icon "close" at bounding box center [648, 15] width 9 height 9
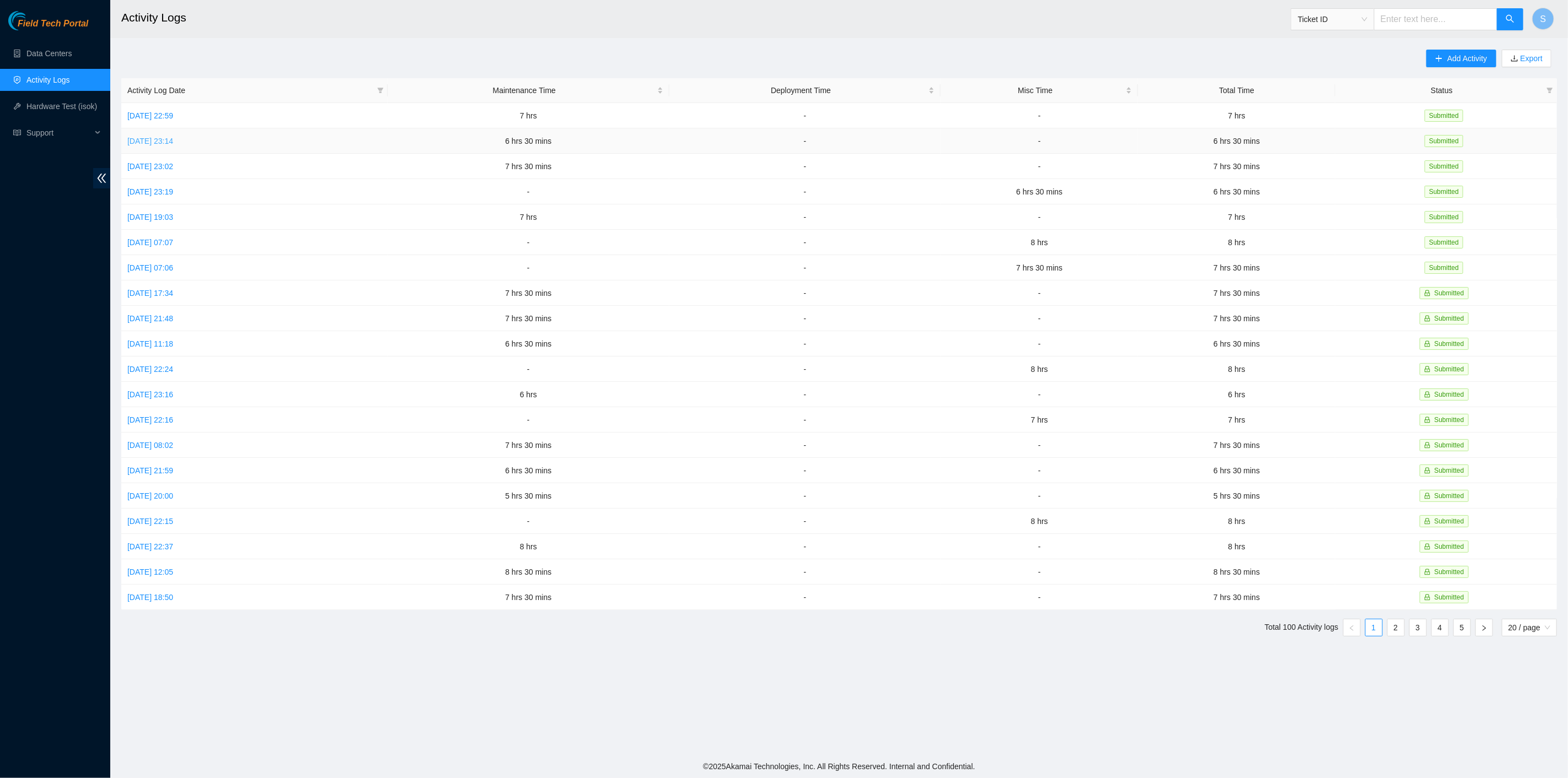
click at [157, 137] on link "Sat, 11 Oct 2025 23:14" at bounding box center [150, 141] width 46 height 9
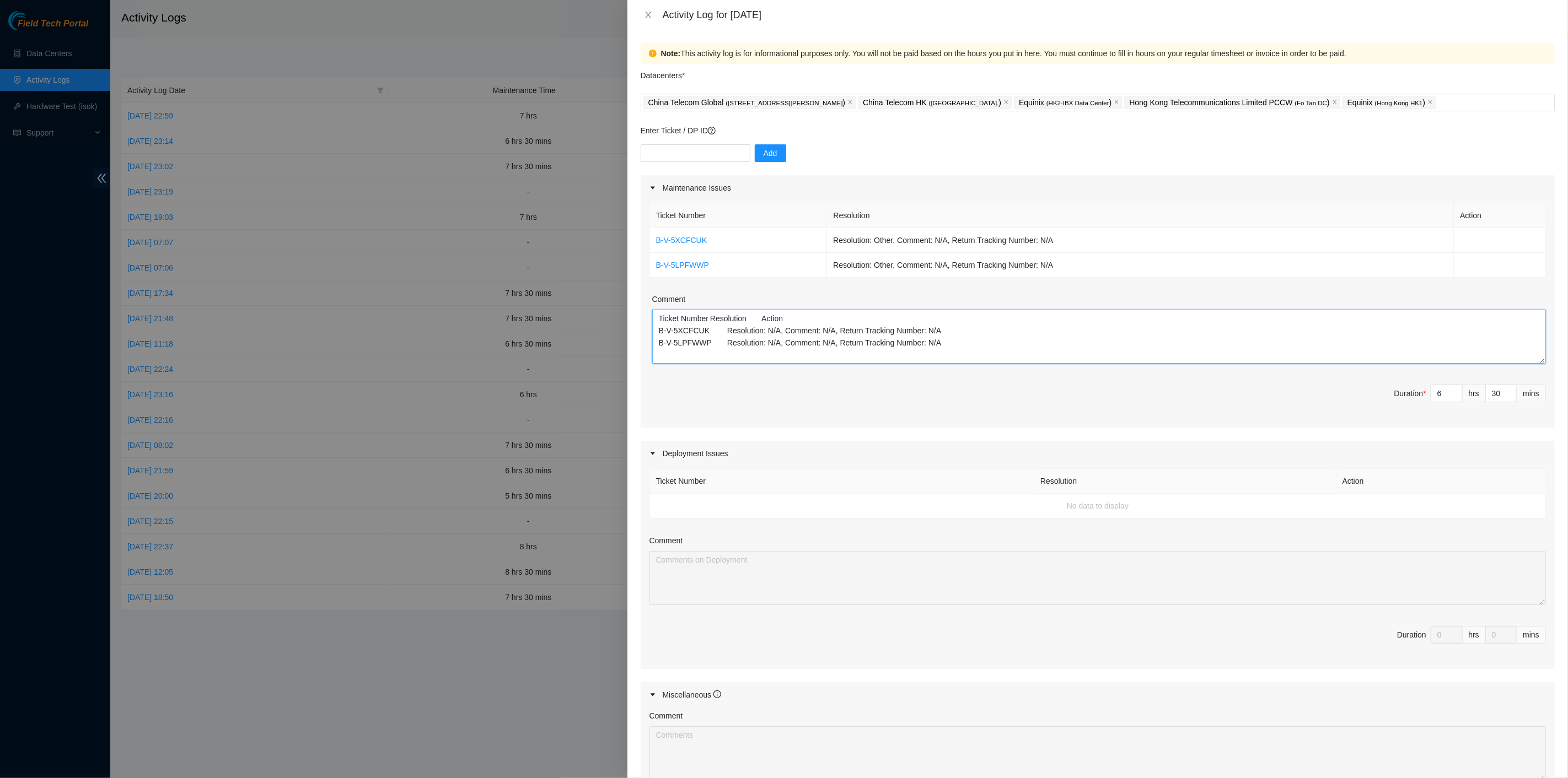
drag, startPoint x: 987, startPoint y: 348, endPoint x: 495, endPoint y: 255, distance: 500.7
click at [495, 255] on div "Activity Log for 11-10-2025 Note: This activity log is for informational purpos…" at bounding box center [784, 389] width 1568 height 778
drag, startPoint x: 647, startPoint y: 18, endPoint x: 628, endPoint y: 0, distance: 26.2
click at [646, 17] on icon "close" at bounding box center [648, 15] width 9 height 9
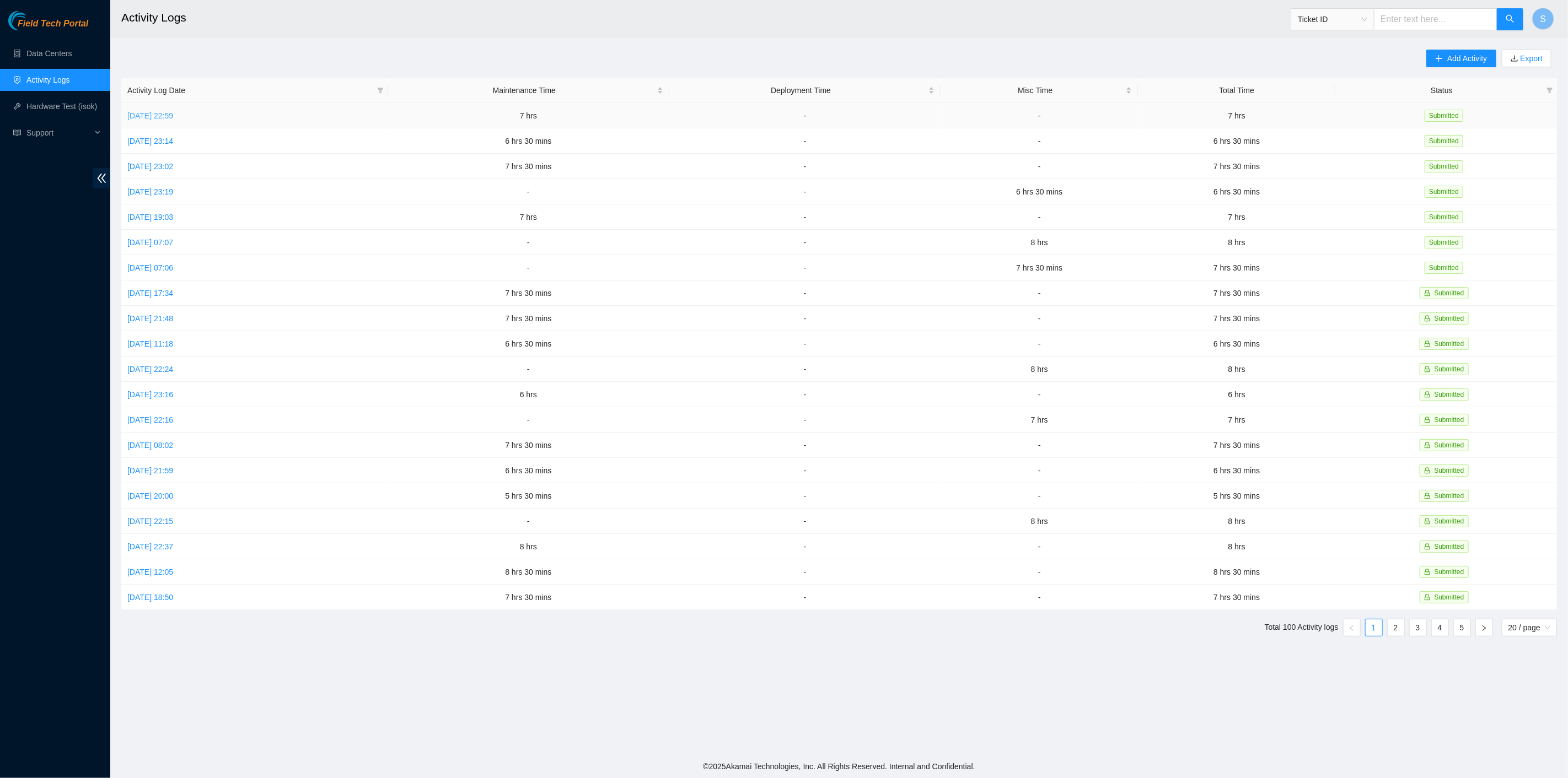
click at [154, 109] on td "Sun, 12 Oct 2025 22:59" at bounding box center [254, 115] width 266 height 26
click at [152, 116] on link "Sun, 12 Oct 2025 22:59" at bounding box center [150, 115] width 46 height 9
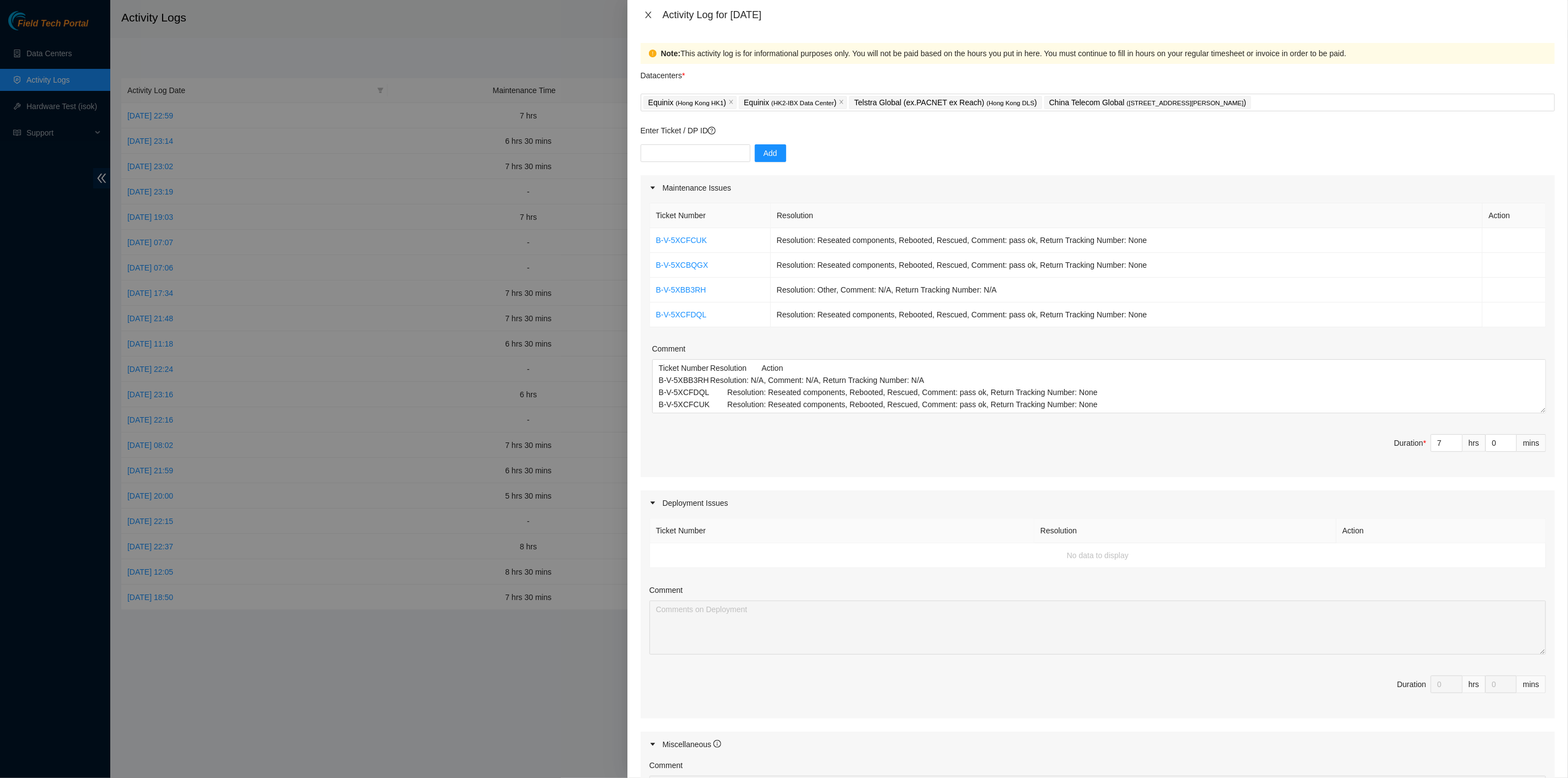
drag, startPoint x: 651, startPoint y: 16, endPoint x: 578, endPoint y: 0, distance: 74.7
click at [651, 16] on icon "close" at bounding box center [648, 15] width 9 height 9
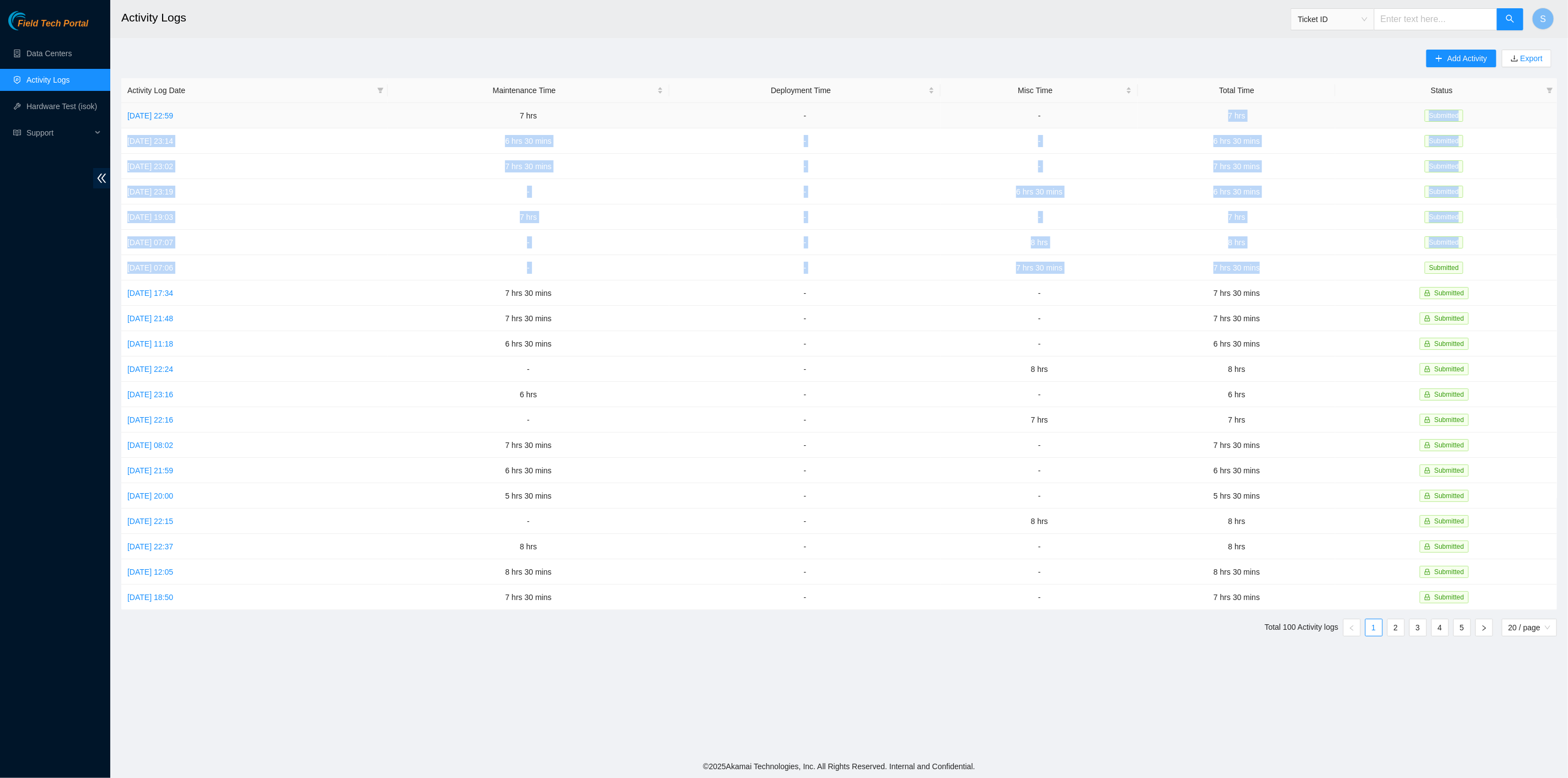
drag, startPoint x: 1286, startPoint y: 261, endPoint x: 1224, endPoint y: 110, distance: 163.2
click at [1224, 110] on tbody "Sun, 12 Oct 2025 22:59 7 hrs - - 7 hrs Submitted Sat, 11 Oct 2025 23:14 6 hrs 3…" at bounding box center [839, 356] width 1435 height 507
click at [1550, 21] on button "S" at bounding box center [1543, 18] width 22 height 22
click at [1546, 17] on button "S" at bounding box center [1543, 18] width 22 height 22
click at [1540, 23] on button "S" at bounding box center [1543, 18] width 22 height 22
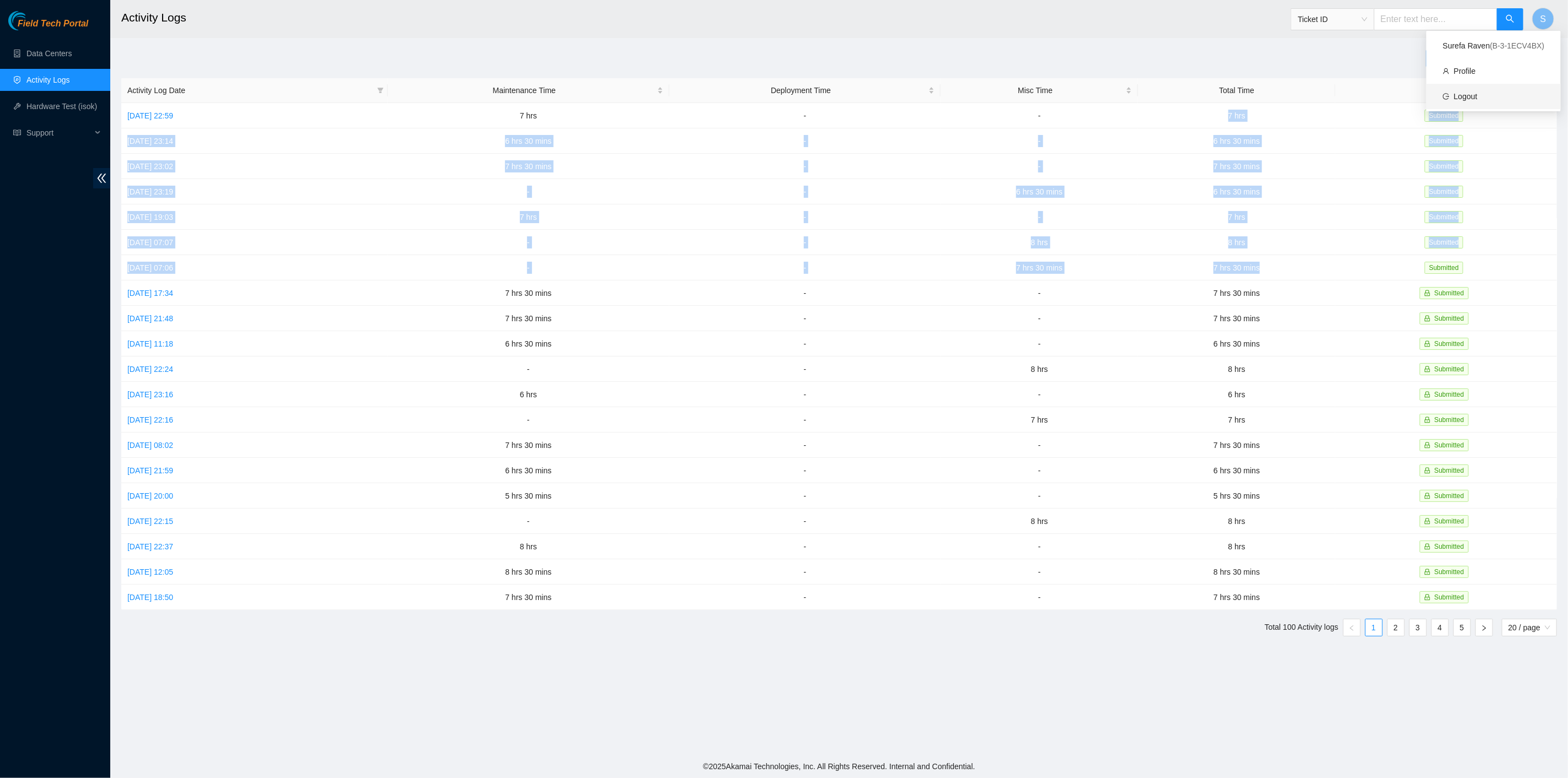
drag, startPoint x: 1493, startPoint y: 96, endPoint x: 1317, endPoint y: 64, distance: 178.9
click at [1478, 96] on link "Logout" at bounding box center [1465, 96] width 24 height 9
